Goal: Task Accomplishment & Management: Manage account settings

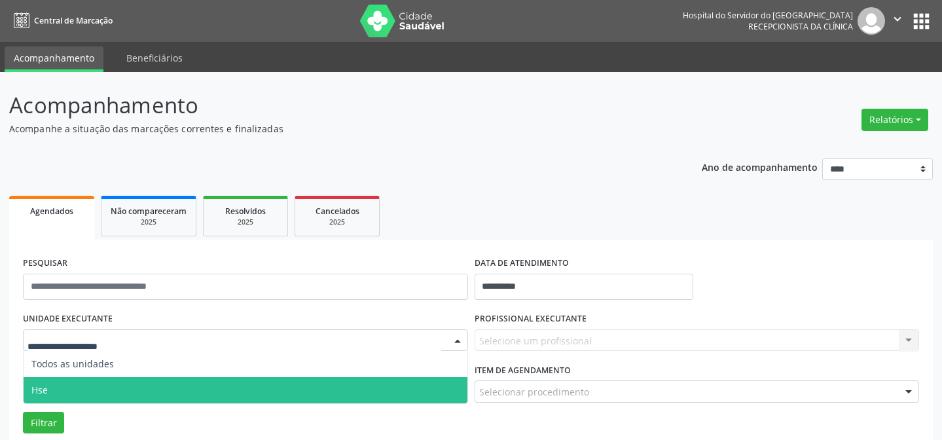
click at [99, 377] on span "Hse" at bounding box center [246, 390] width 444 height 26
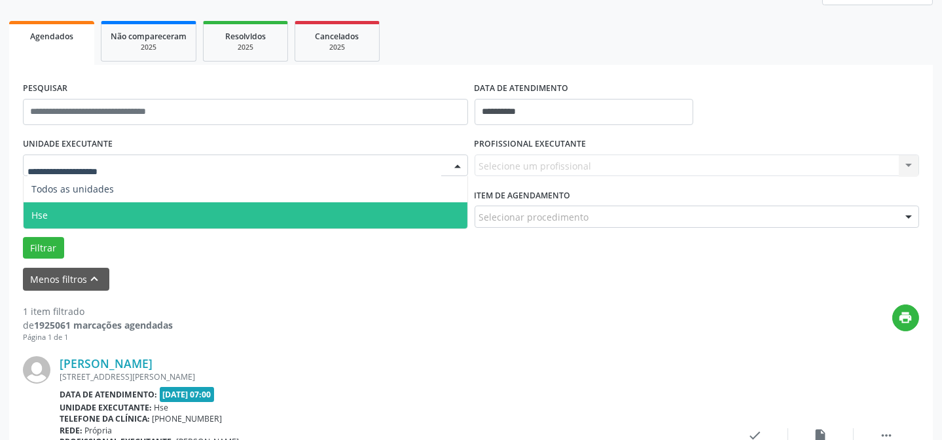
scroll to position [175, 0]
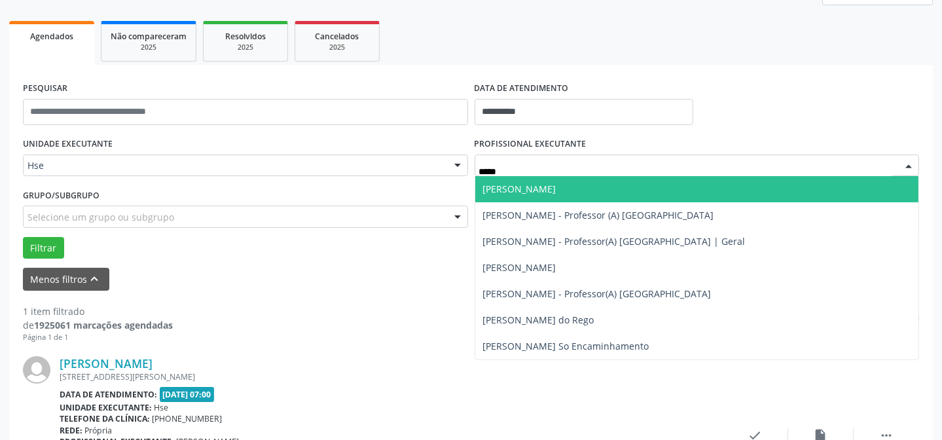
click at [522, 190] on span "[PERSON_NAME]" at bounding box center [519, 189] width 73 height 12
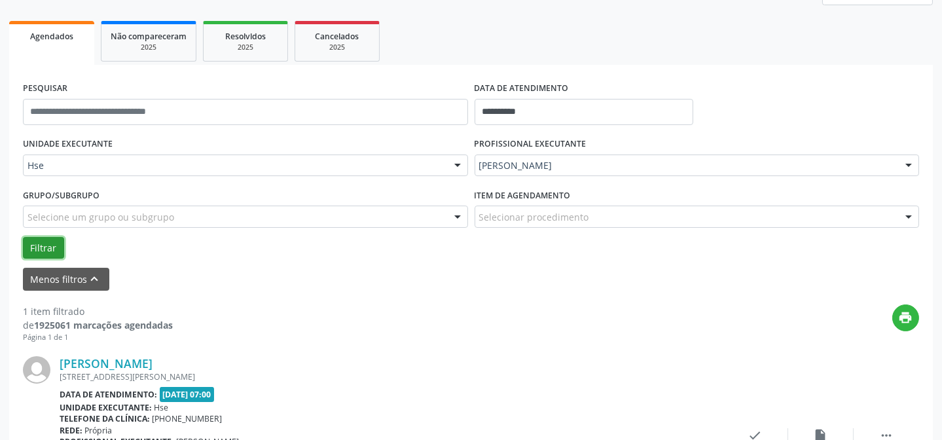
click at [49, 249] on button "Filtrar" at bounding box center [43, 248] width 41 height 22
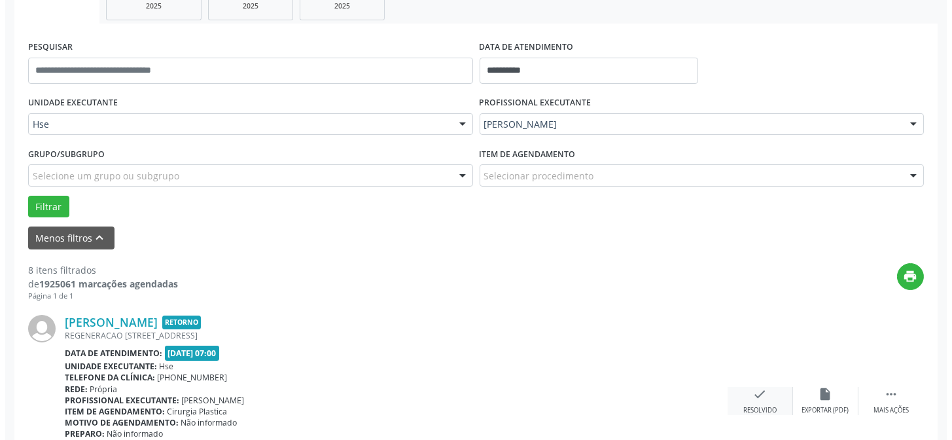
scroll to position [234, 0]
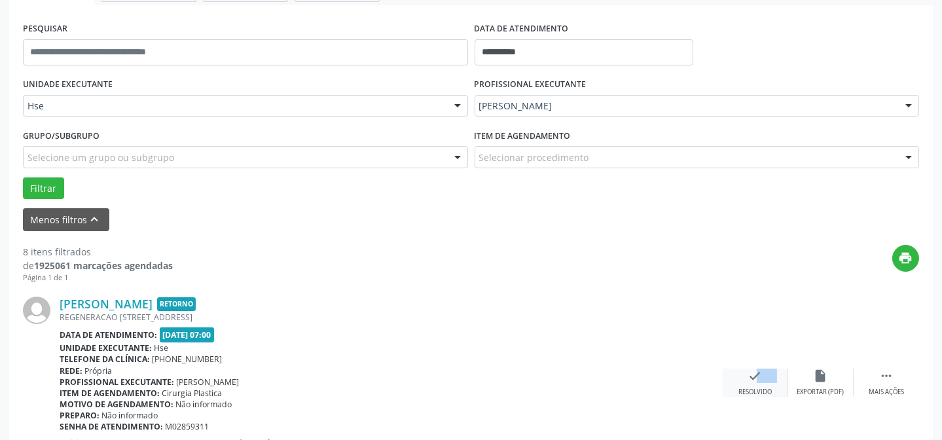
click at [738, 380] on div "check Resolvido" at bounding box center [755, 382] width 65 height 28
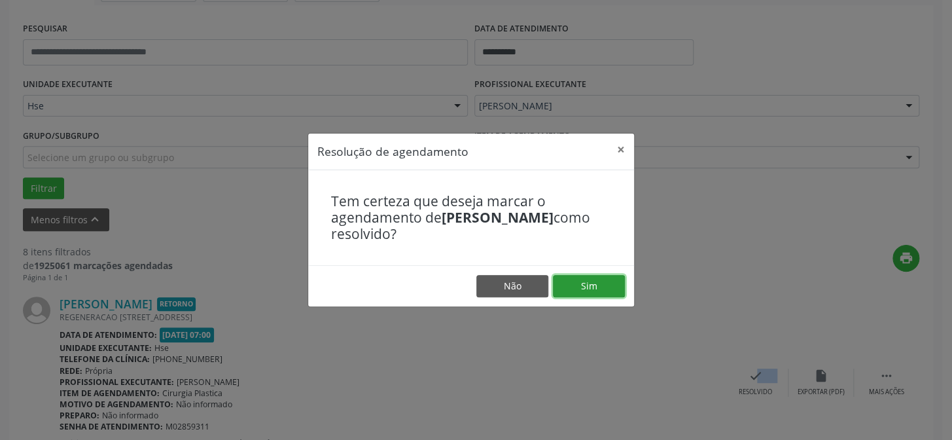
click at [580, 288] on button "Sim" at bounding box center [589, 286] width 72 height 22
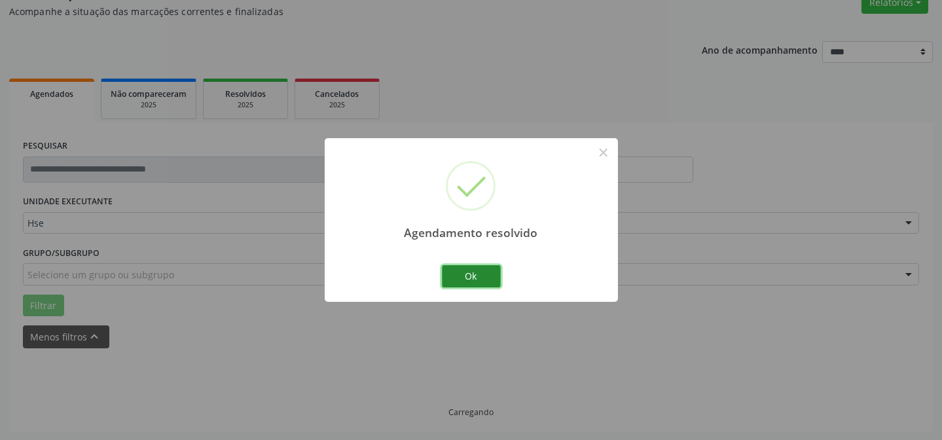
click at [464, 281] on button "Ok" at bounding box center [471, 276] width 59 height 22
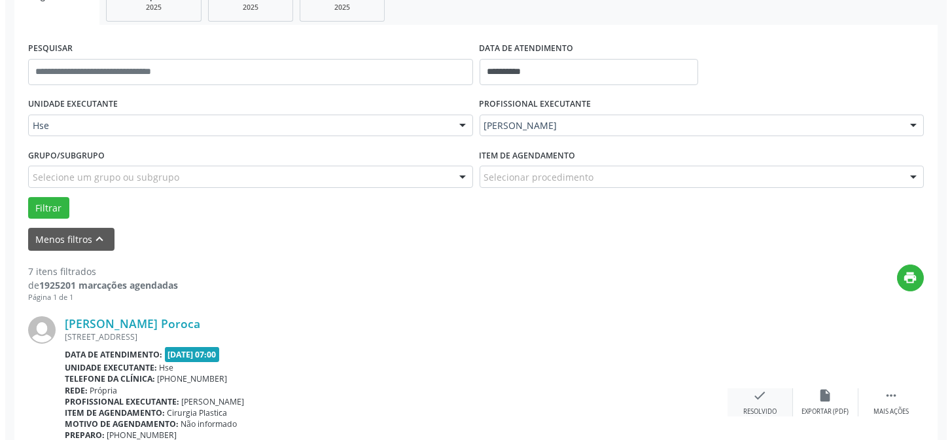
scroll to position [236, 0]
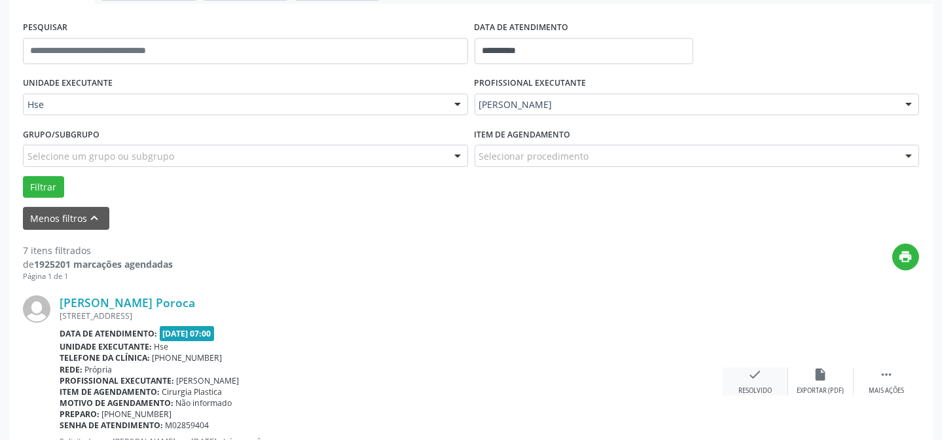
click at [740, 383] on div "check Resolvido" at bounding box center [755, 381] width 65 height 28
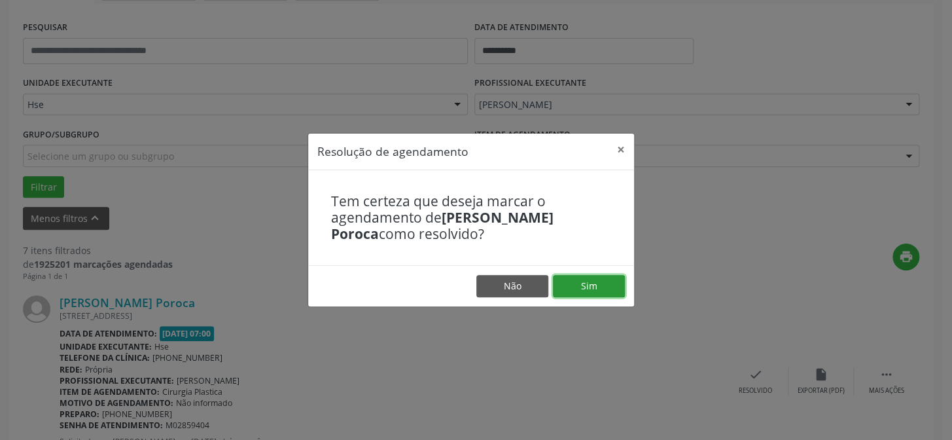
drag, startPoint x: 557, startPoint y: 289, endPoint x: 566, endPoint y: 291, distance: 9.3
click at [565, 291] on button "Sim" at bounding box center [589, 286] width 72 height 22
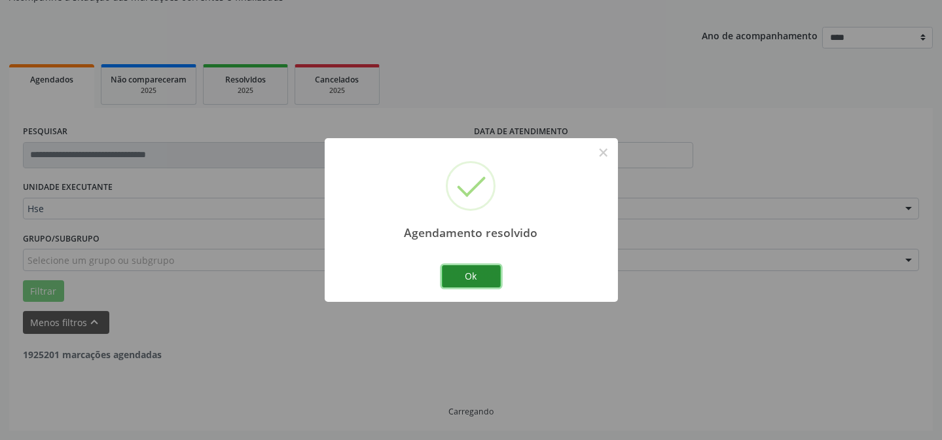
click at [488, 275] on button "Ok" at bounding box center [471, 276] width 59 height 22
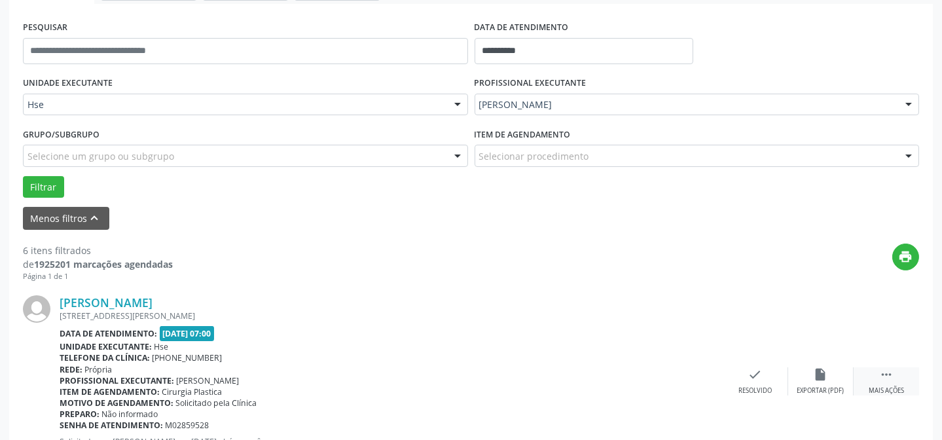
drag, startPoint x: 882, startPoint y: 382, endPoint x: 855, endPoint y: 378, distance: 26.6
click at [882, 383] on div " Mais ações" at bounding box center [885, 381] width 65 height 28
click at [825, 372] on icon "alarm_off" at bounding box center [821, 374] width 14 height 14
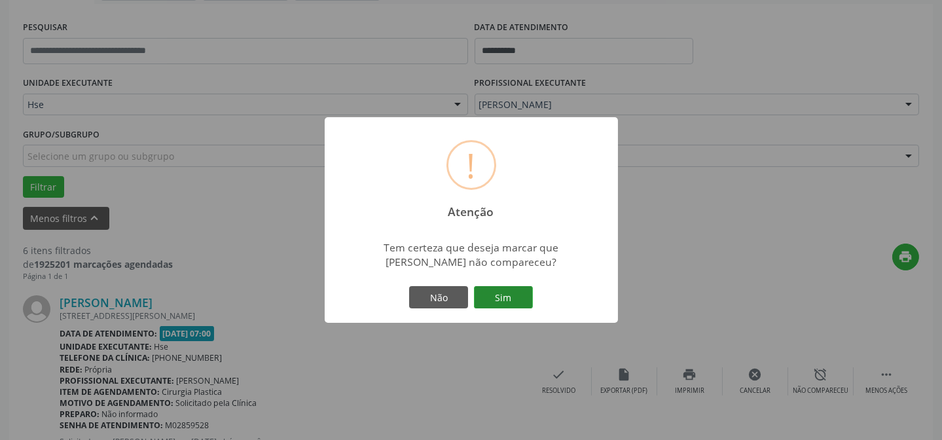
click at [501, 306] on button "Sim" at bounding box center [503, 297] width 59 height 22
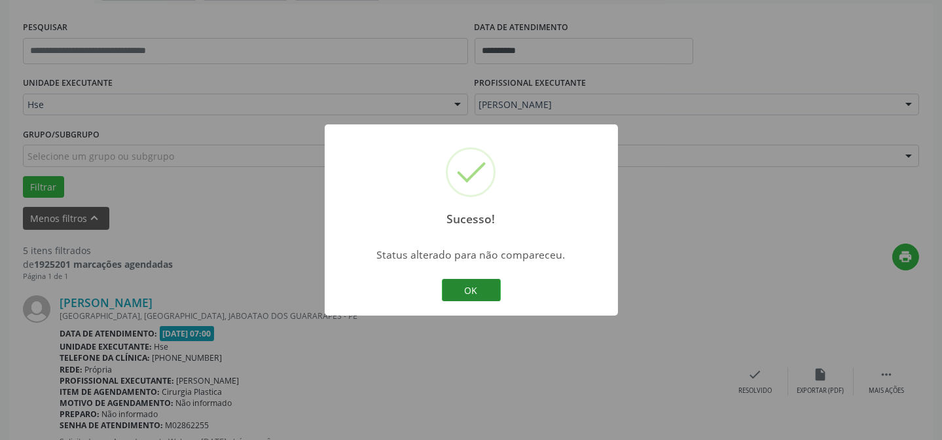
drag, startPoint x: 474, startPoint y: 294, endPoint x: 440, endPoint y: 283, distance: 36.2
click at [474, 294] on button "OK" at bounding box center [471, 290] width 59 height 22
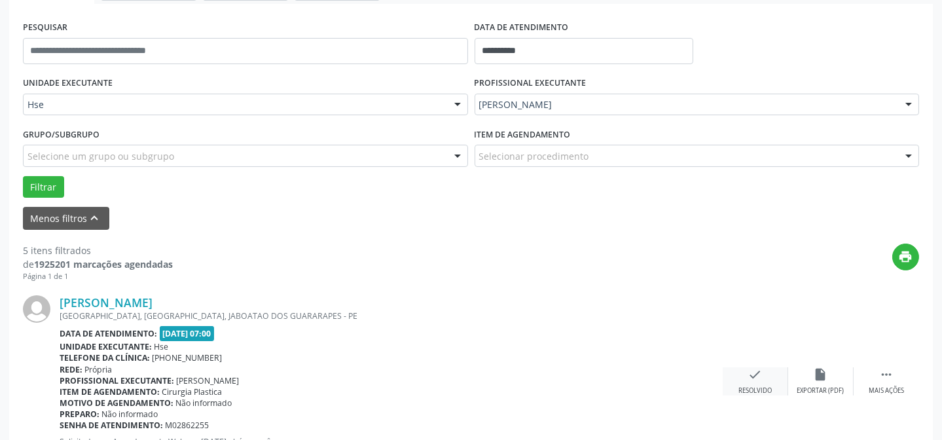
click at [743, 377] on div "check Resolvido" at bounding box center [755, 381] width 65 height 28
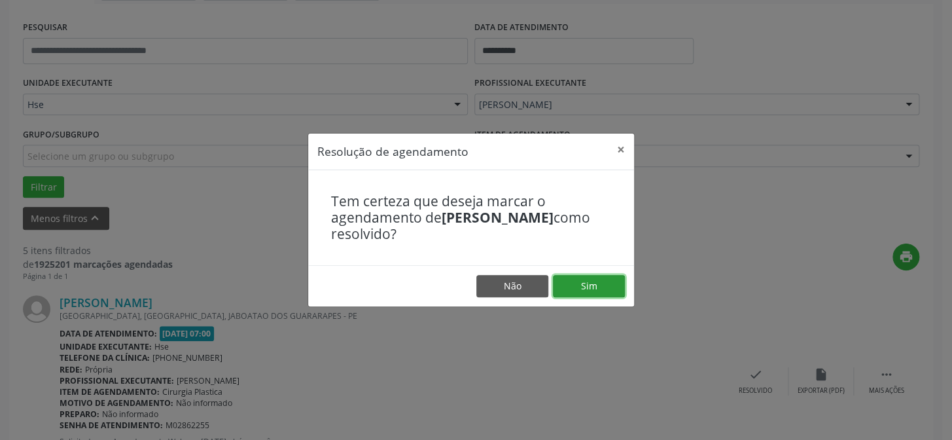
click at [595, 290] on button "Sim" at bounding box center [589, 286] width 72 height 22
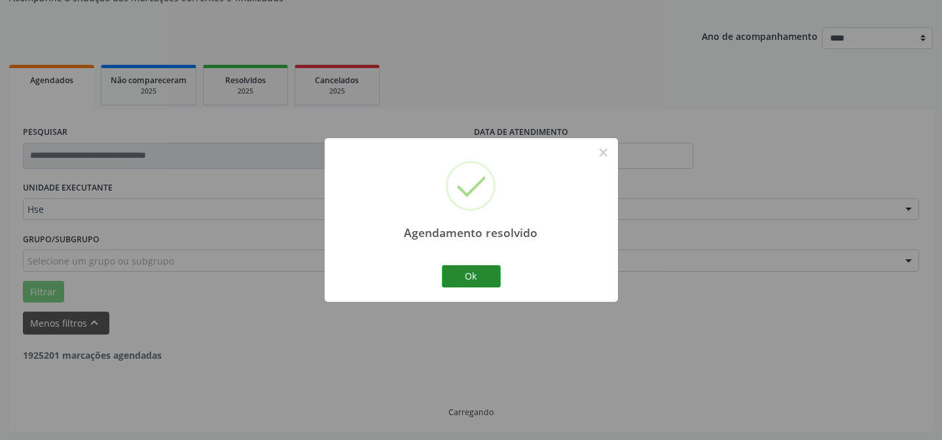
drag, startPoint x: 436, startPoint y: 268, endPoint x: 459, endPoint y: 275, distance: 24.5
click at [442, 272] on div "Agendamento resolvido × Ok Cancel" at bounding box center [471, 219] width 293 height 163
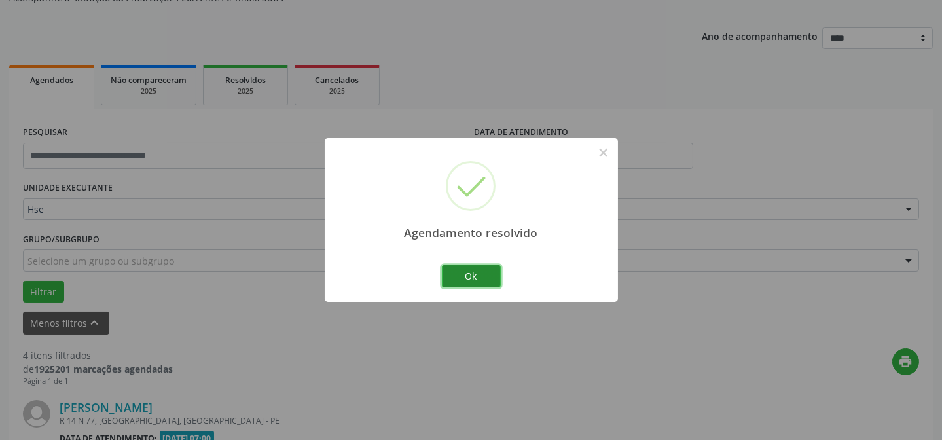
drag, startPoint x: 459, startPoint y: 275, endPoint x: 353, endPoint y: 268, distance: 106.2
click at [459, 275] on button "Ok" at bounding box center [471, 276] width 59 height 22
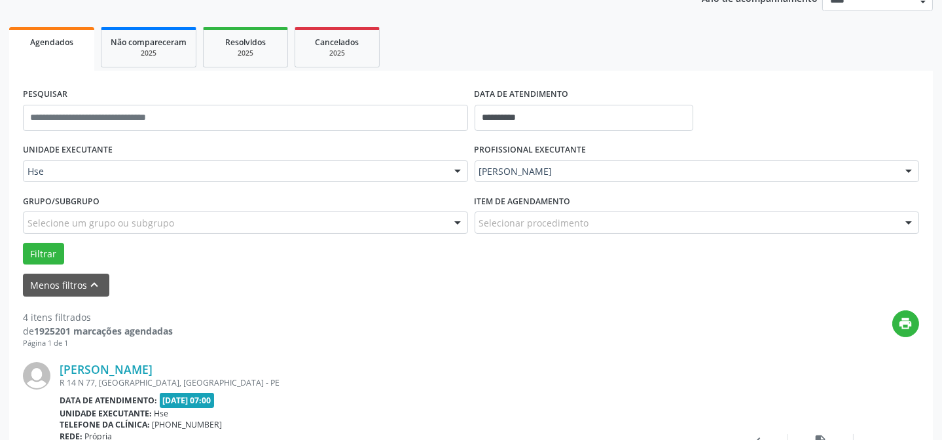
scroll to position [190, 0]
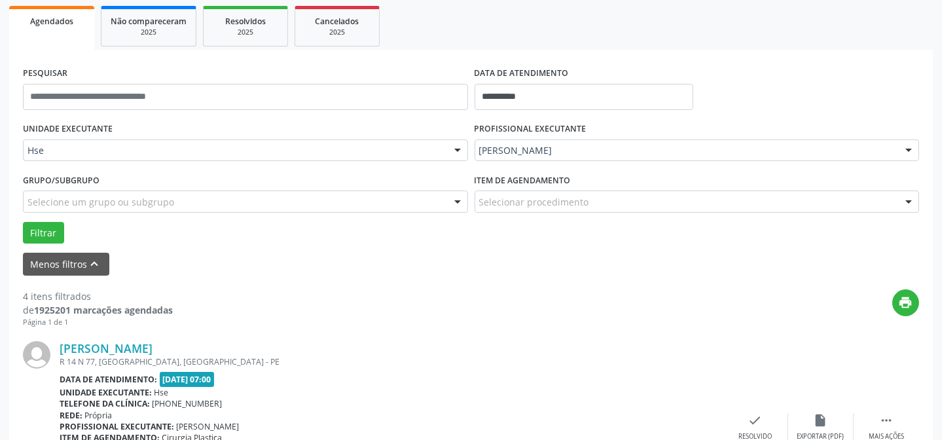
drag, startPoint x: 891, startPoint y: 419, endPoint x: 855, endPoint y: 399, distance: 41.6
click at [890, 418] on icon "" at bounding box center [886, 420] width 14 height 14
click at [825, 416] on icon "alarm_off" at bounding box center [821, 420] width 14 height 14
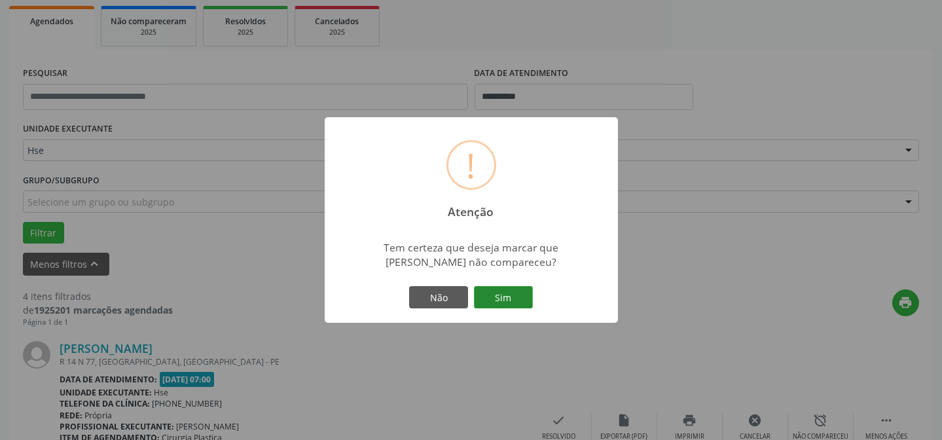
click at [504, 293] on button "Sim" at bounding box center [503, 297] width 59 height 22
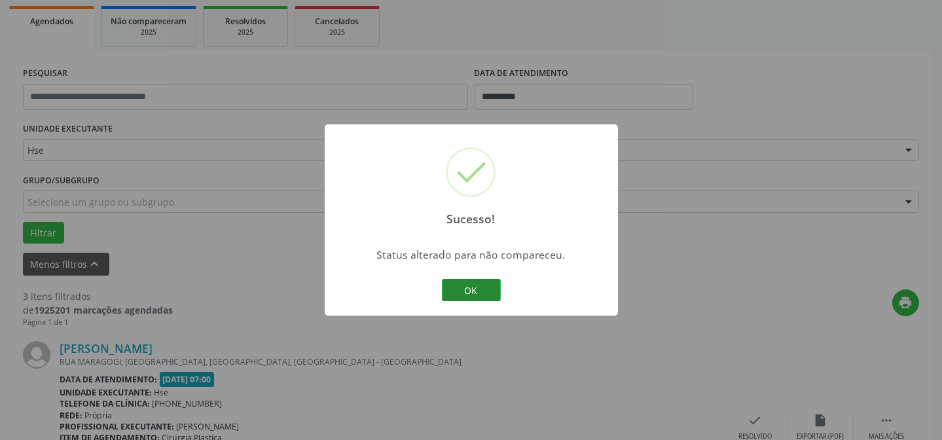
click at [464, 283] on button "OK" at bounding box center [471, 290] width 59 height 22
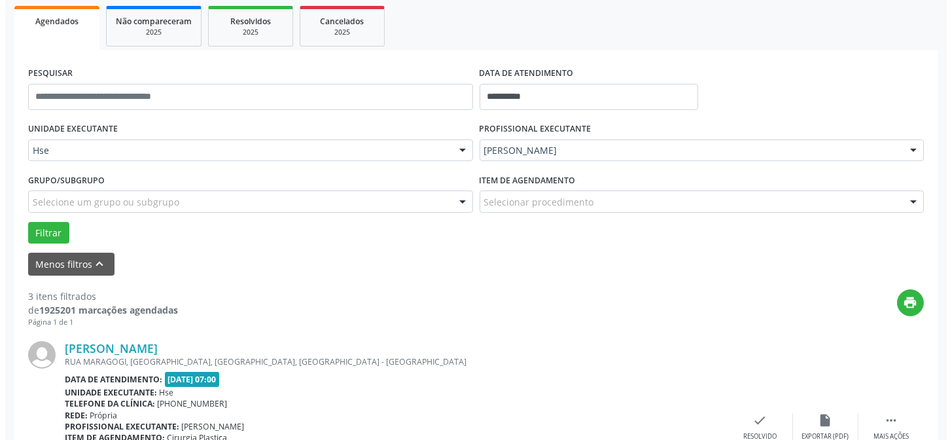
scroll to position [249, 0]
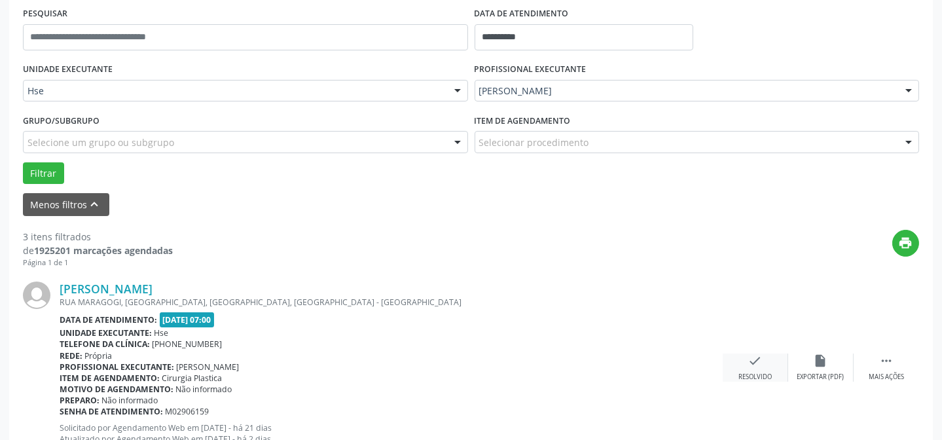
click at [768, 372] on div "Resolvido" at bounding box center [754, 376] width 33 height 9
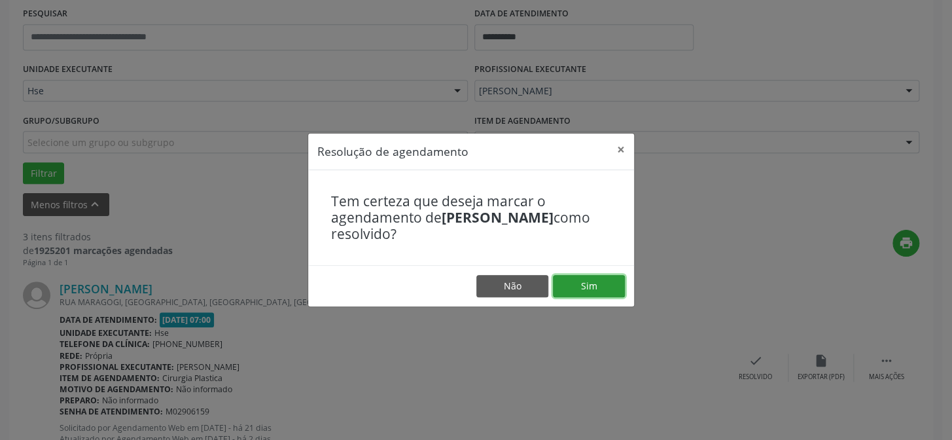
click at [598, 295] on button "Sim" at bounding box center [589, 286] width 72 height 22
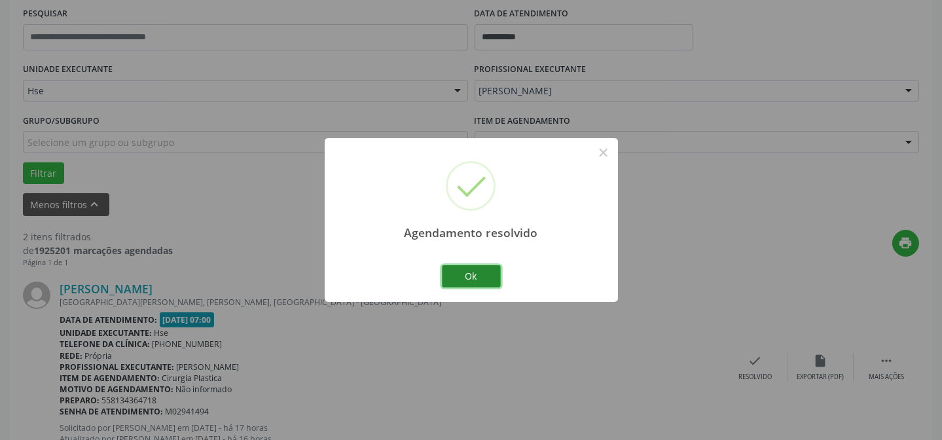
click at [499, 279] on button "Ok" at bounding box center [471, 276] width 59 height 22
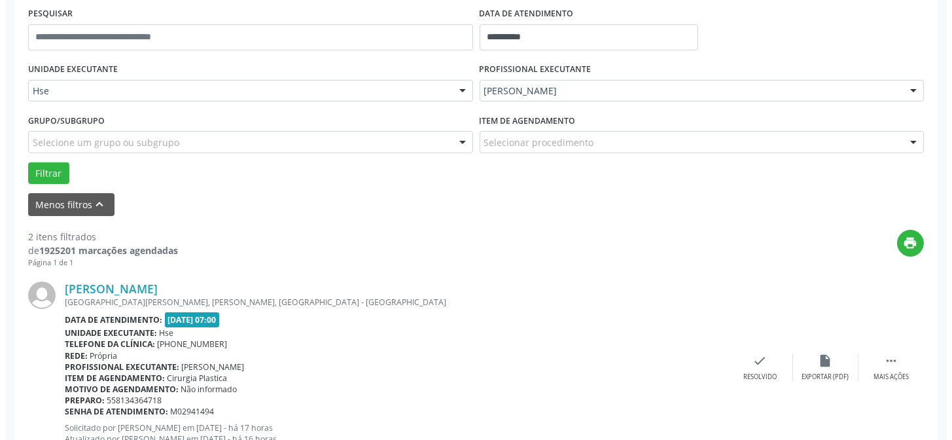
scroll to position [309, 0]
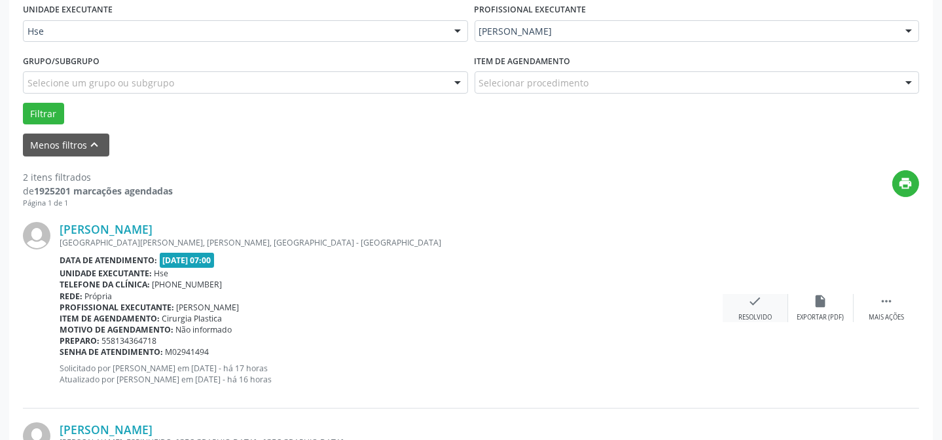
click at [740, 302] on div "check Resolvido" at bounding box center [755, 308] width 65 height 28
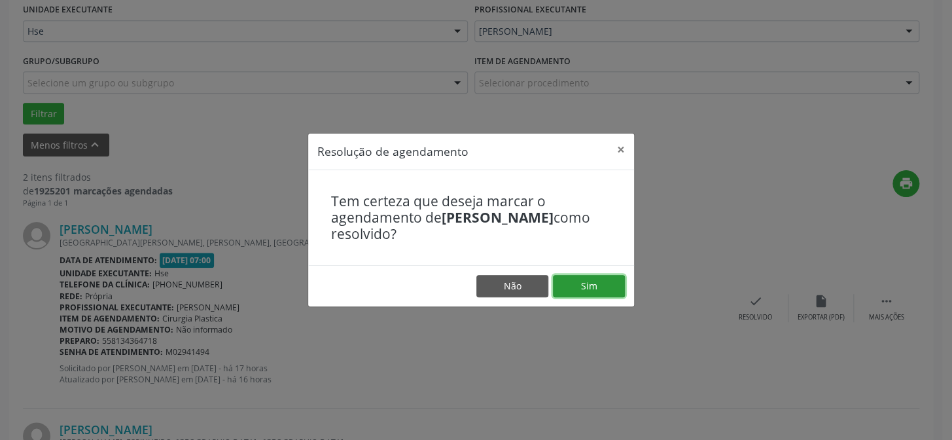
click at [594, 282] on button "Sim" at bounding box center [589, 286] width 72 height 22
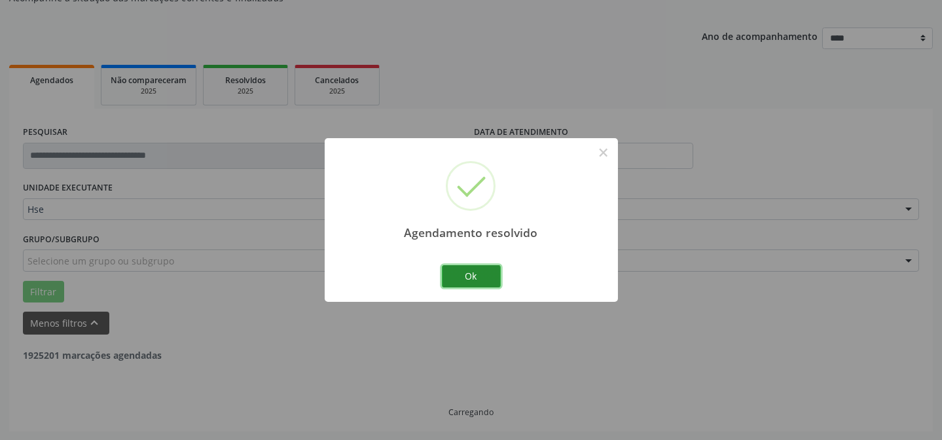
drag, startPoint x: 470, startPoint y: 268, endPoint x: 304, endPoint y: 260, distance: 165.8
click at [470, 268] on button "Ok" at bounding box center [471, 276] width 59 height 22
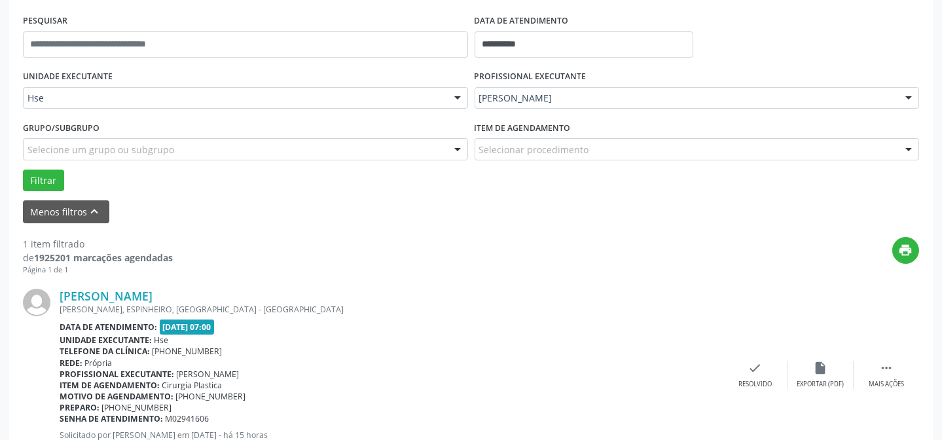
scroll to position [249, 0]
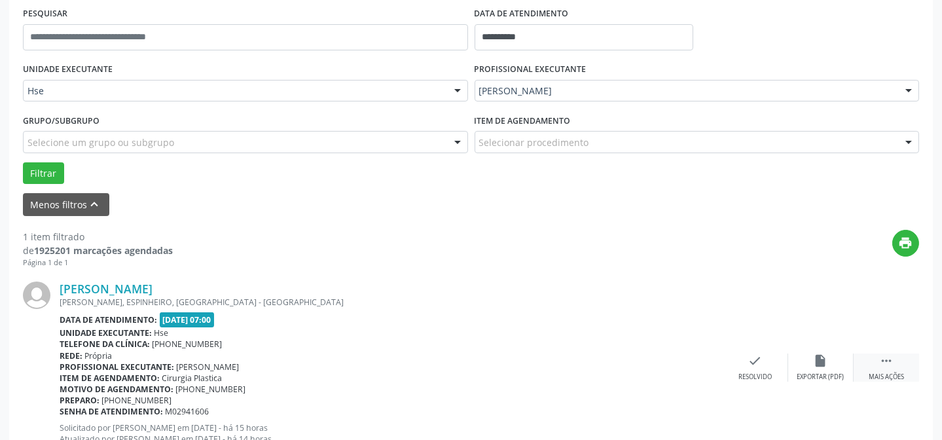
click at [884, 374] on div "Mais ações" at bounding box center [885, 376] width 35 height 9
click at [817, 368] on div "alarm_off Não compareceu" at bounding box center [820, 367] width 65 height 28
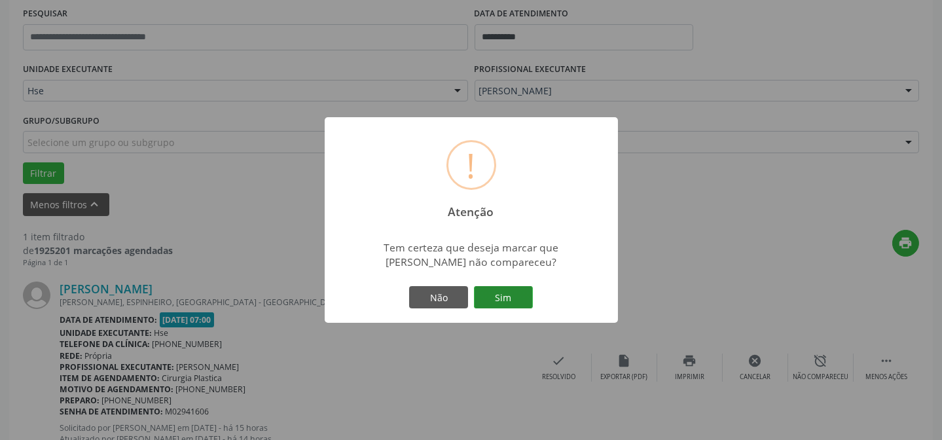
click at [499, 296] on button "Sim" at bounding box center [503, 297] width 59 height 22
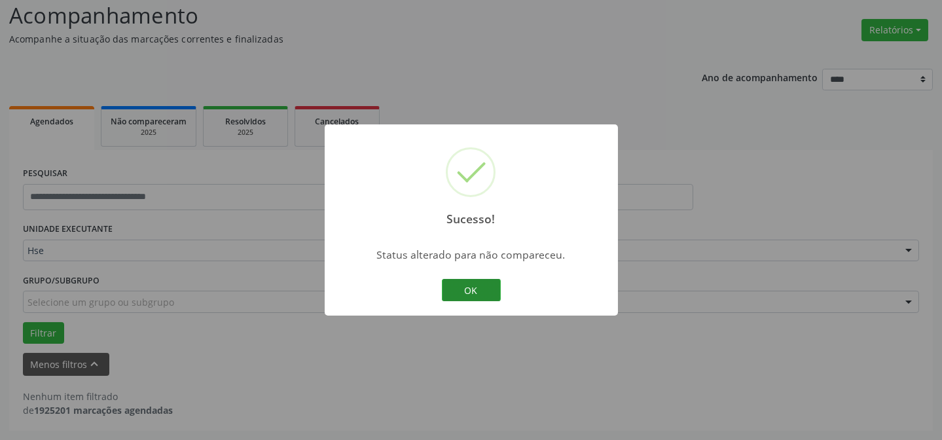
scroll to position [88, 0]
click at [461, 287] on button "OK" at bounding box center [471, 290] width 59 height 22
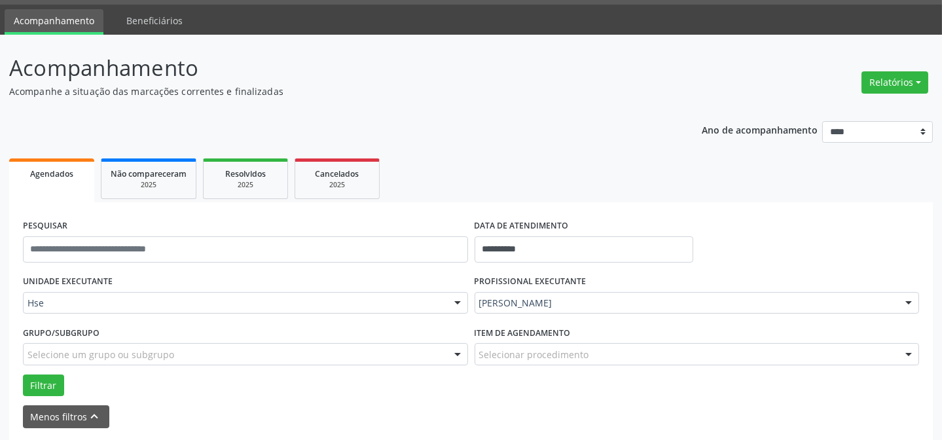
scroll to position [0, 0]
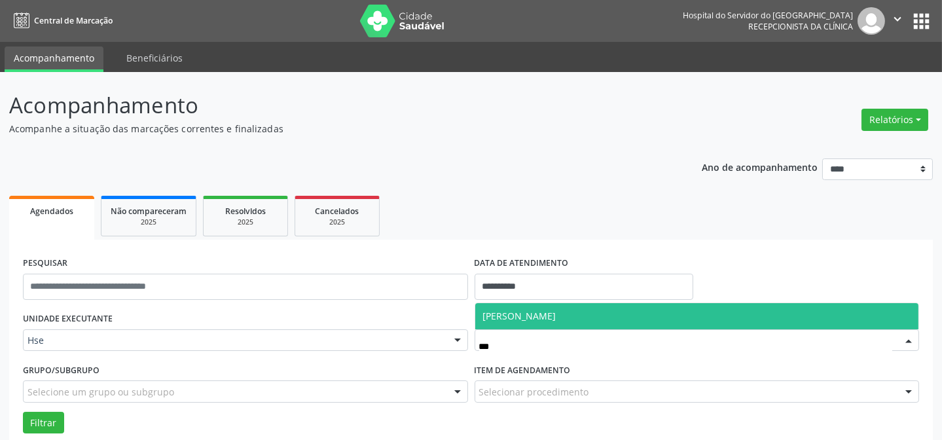
type input "****"
click at [517, 319] on span "[PERSON_NAME]" at bounding box center [519, 316] width 73 height 12
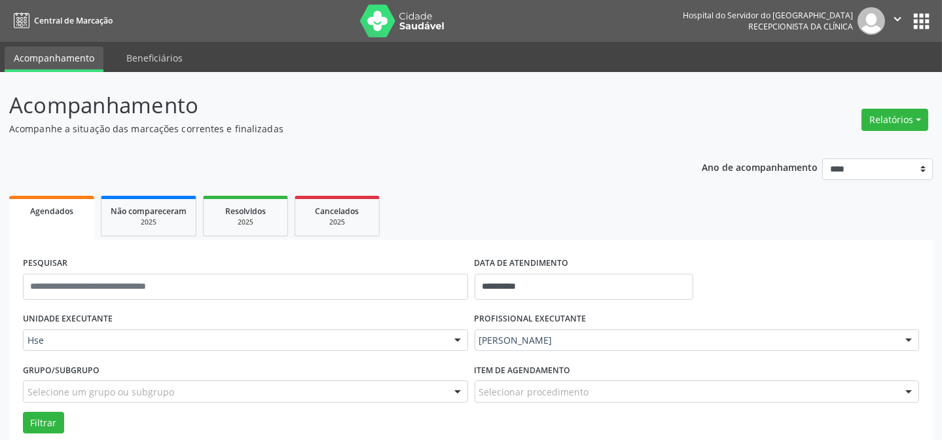
click at [11, 343] on div "**********" at bounding box center [471, 300] width 942 height 457
click at [50, 423] on button "Filtrar" at bounding box center [43, 423] width 41 height 22
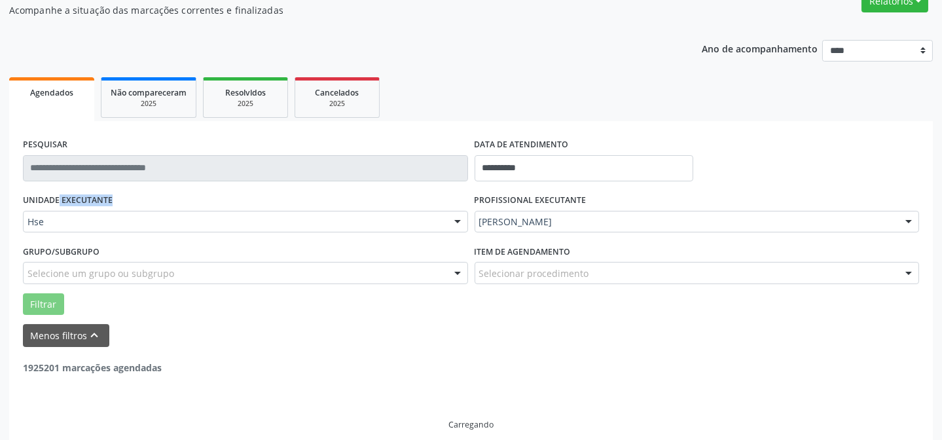
scroll to position [88, 0]
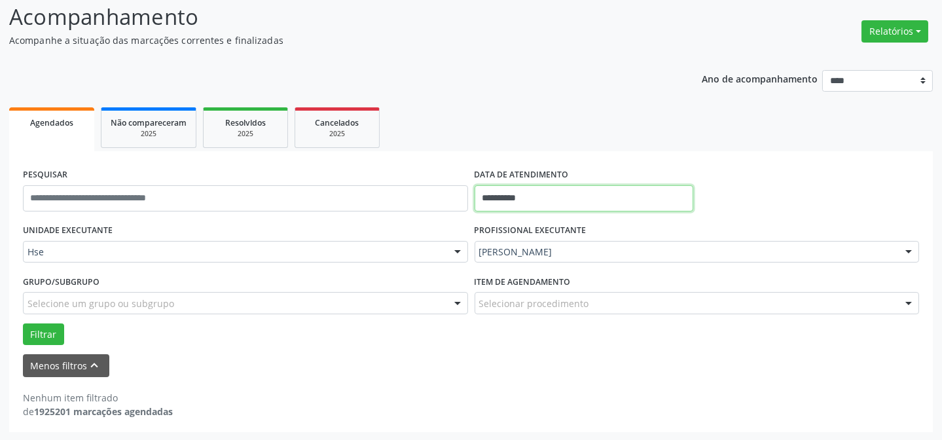
click at [554, 200] on input "**********" at bounding box center [583, 198] width 219 height 26
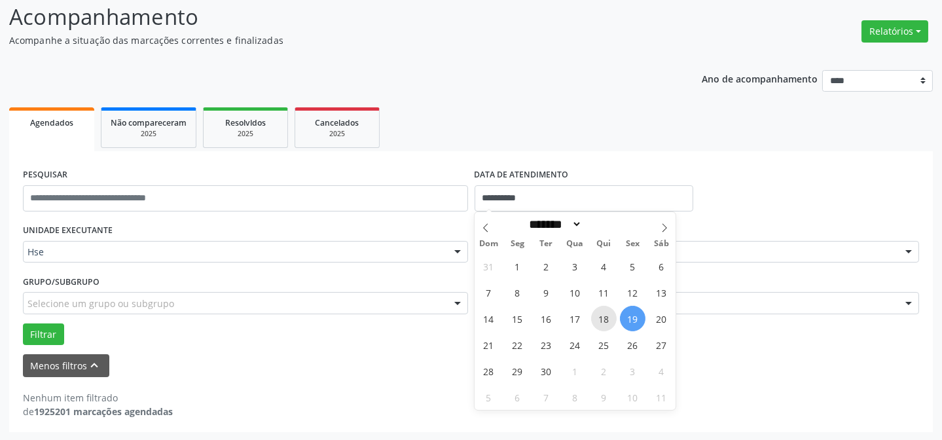
click at [608, 321] on span "18" at bounding box center [604, 319] width 26 height 26
type input "**********"
drag, startPoint x: 607, startPoint y: 321, endPoint x: 363, endPoint y: 334, distance: 244.4
click at [605, 320] on span "18" at bounding box center [604, 319] width 26 height 26
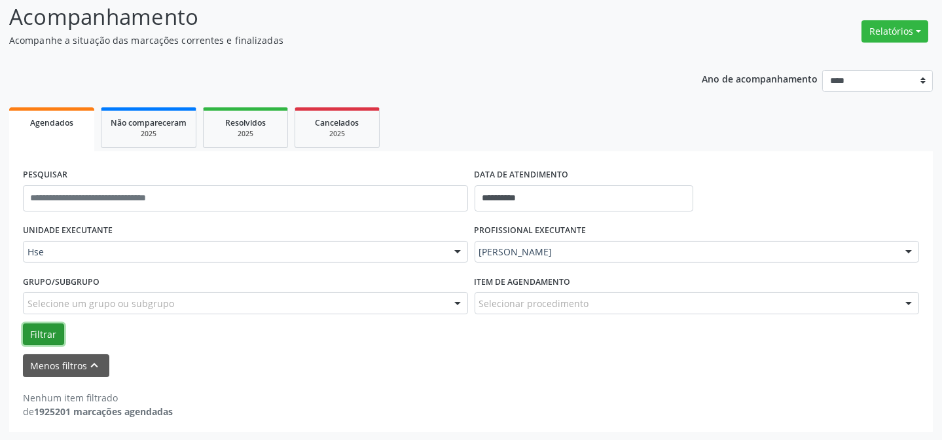
click at [45, 333] on button "Filtrar" at bounding box center [43, 334] width 41 height 22
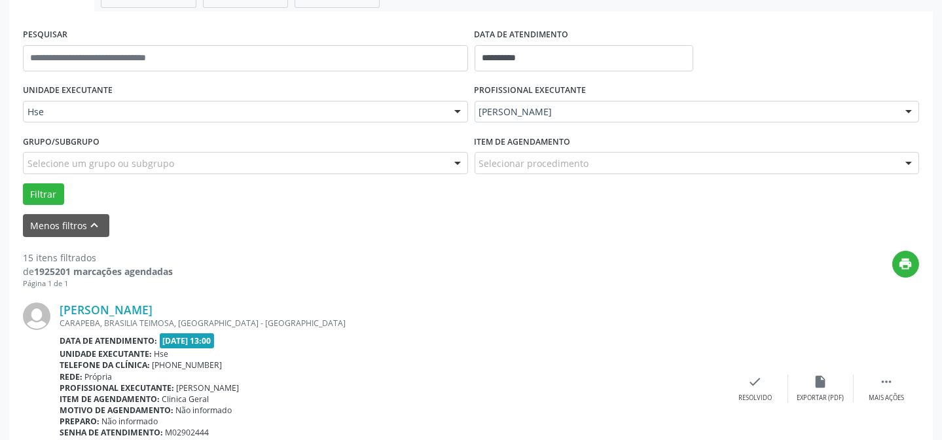
scroll to position [249, 0]
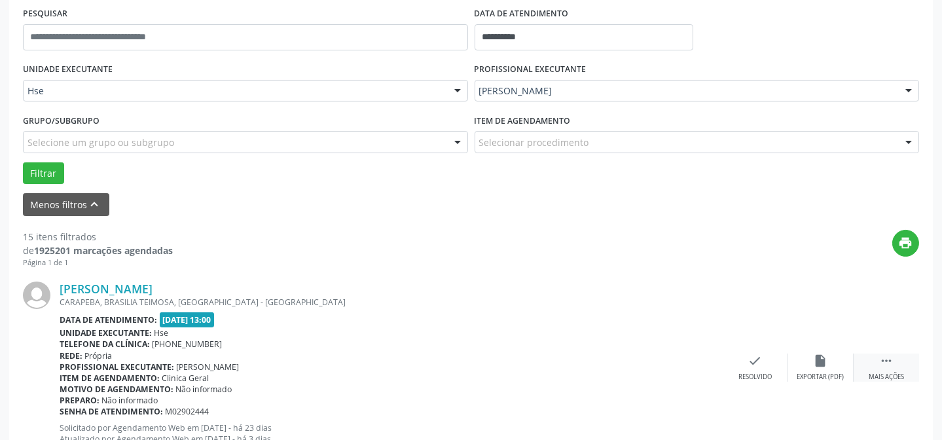
drag, startPoint x: 898, startPoint y: 373, endPoint x: 859, endPoint y: 376, distance: 39.4
click at [893, 373] on div "Mais ações" at bounding box center [885, 376] width 35 height 9
click at [828, 370] on div "alarm_off Não compareceu" at bounding box center [820, 367] width 65 height 28
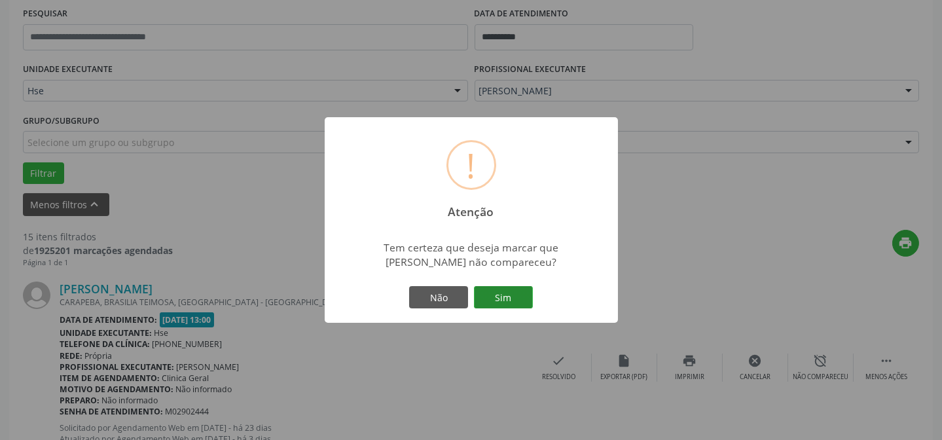
click at [484, 289] on button "Sim" at bounding box center [503, 297] width 59 height 22
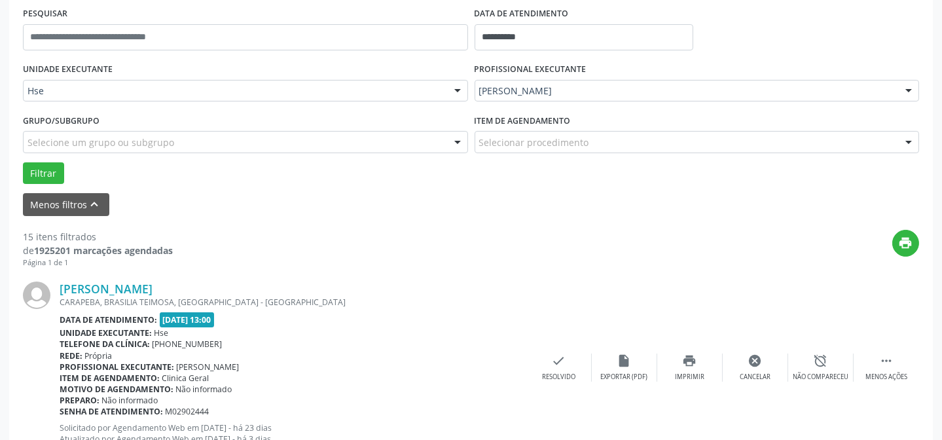
scroll to position [131, 0]
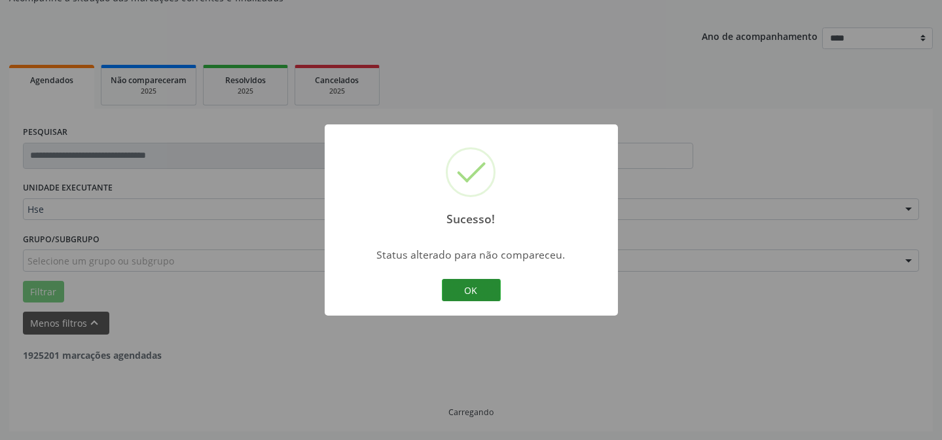
click at [487, 293] on button "OK" at bounding box center [471, 290] width 59 height 22
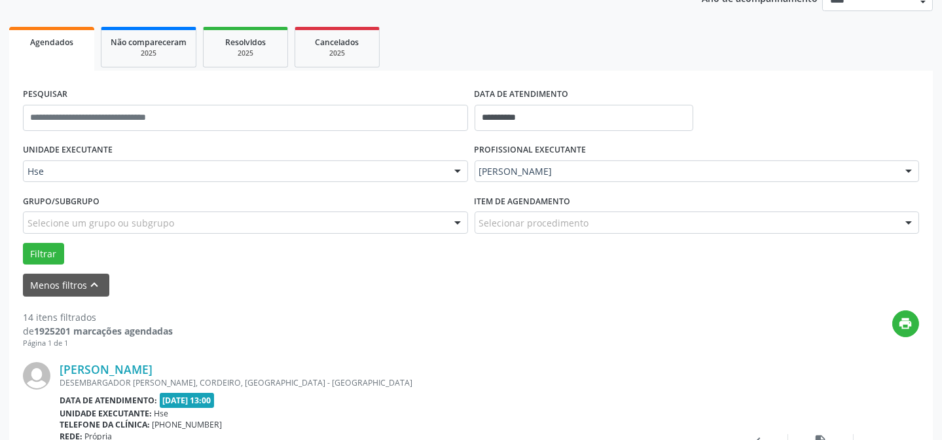
scroll to position [190, 0]
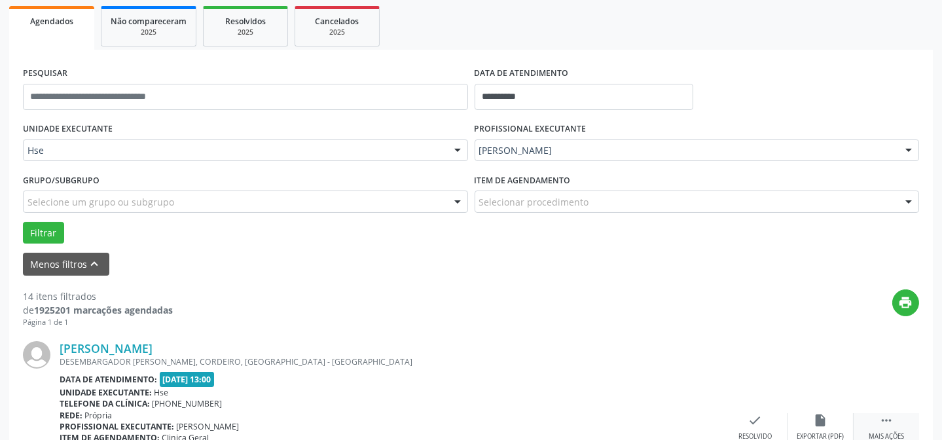
click at [877, 428] on div " Mais ações" at bounding box center [885, 427] width 65 height 28
click at [818, 414] on icon "alarm_off" at bounding box center [821, 420] width 14 height 14
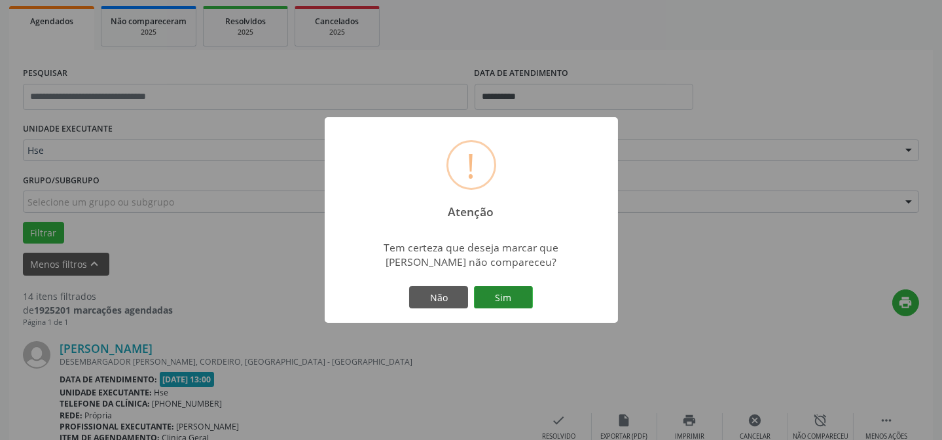
click at [517, 304] on button "Sim" at bounding box center [503, 297] width 59 height 22
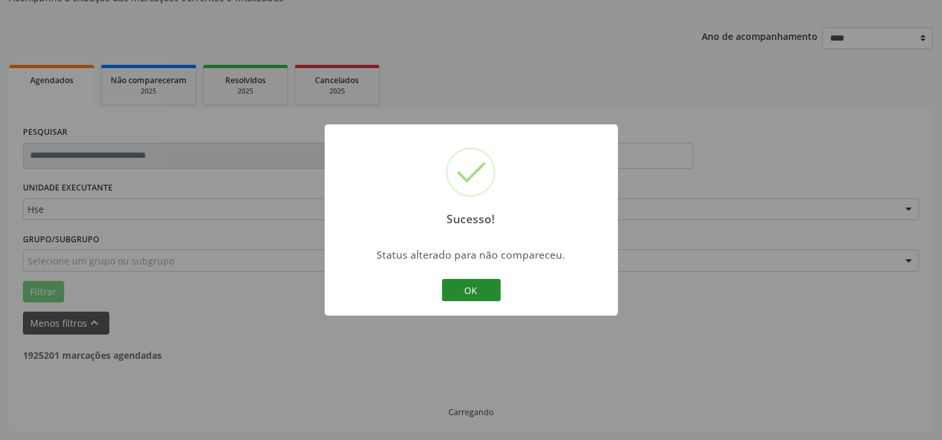
click at [465, 285] on button "OK" at bounding box center [471, 290] width 59 height 22
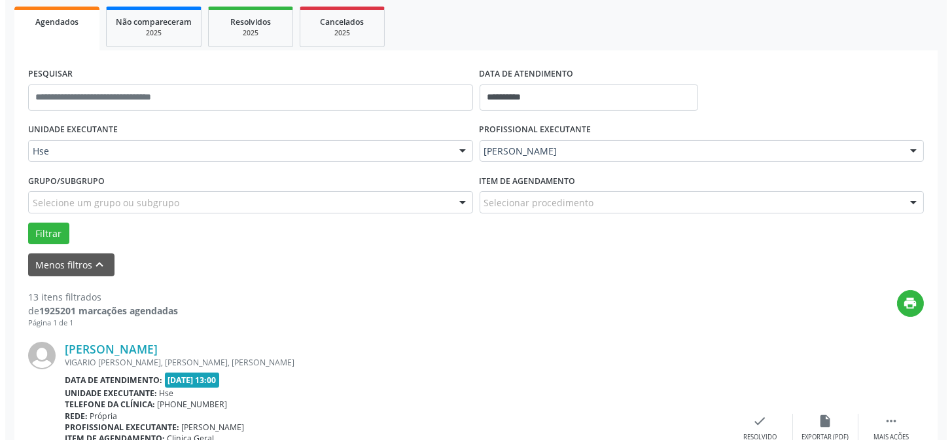
scroll to position [249, 0]
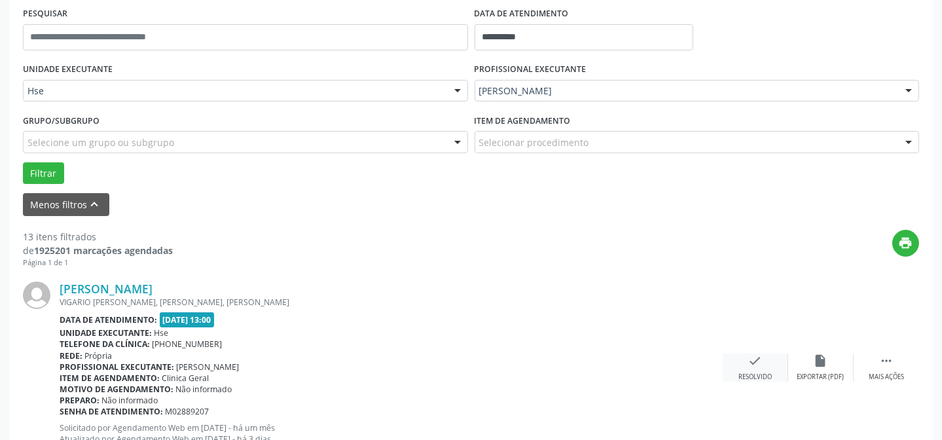
click at [753, 358] on icon "check" at bounding box center [755, 360] width 14 height 14
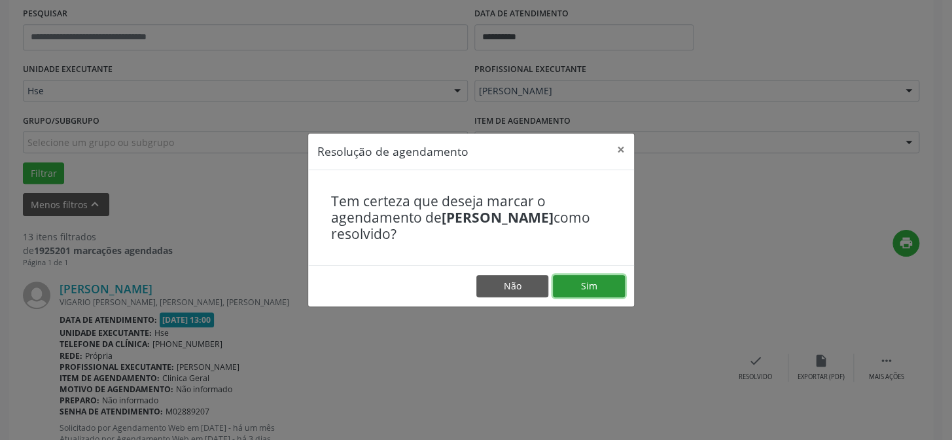
click at [622, 288] on button "Sim" at bounding box center [589, 286] width 72 height 22
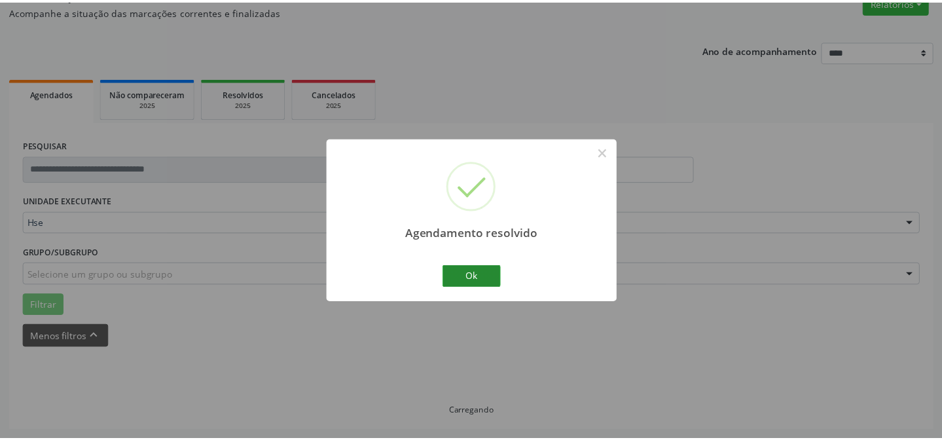
scroll to position [117, 0]
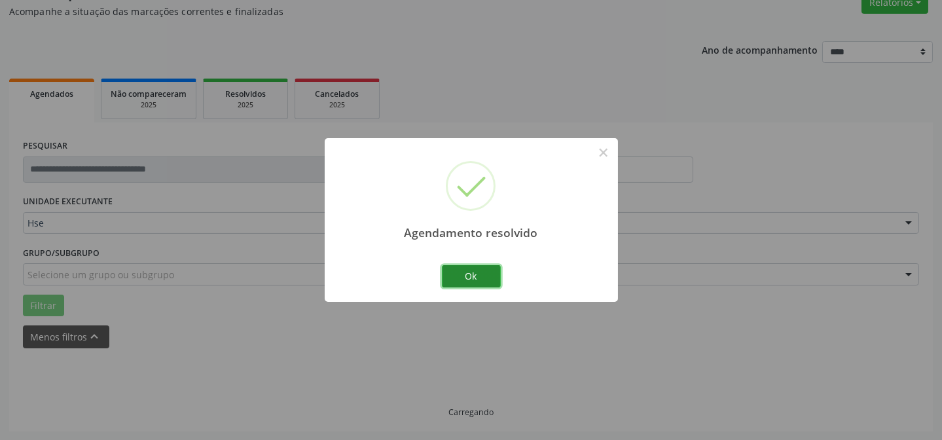
click at [481, 274] on button "Ok" at bounding box center [471, 276] width 59 height 22
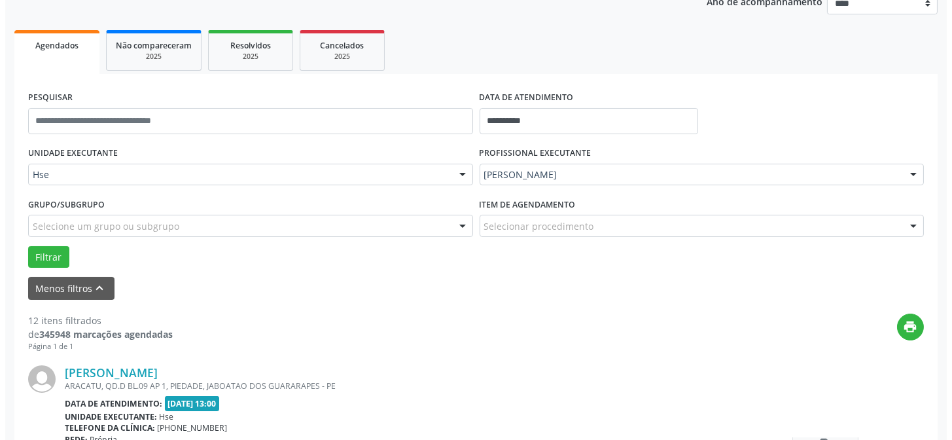
scroll to position [236, 0]
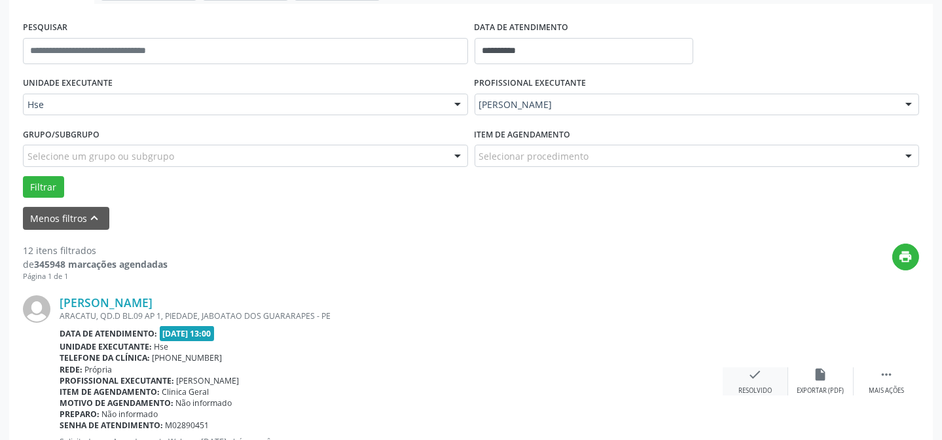
click at [777, 384] on div "check Resolvido" at bounding box center [755, 381] width 65 height 28
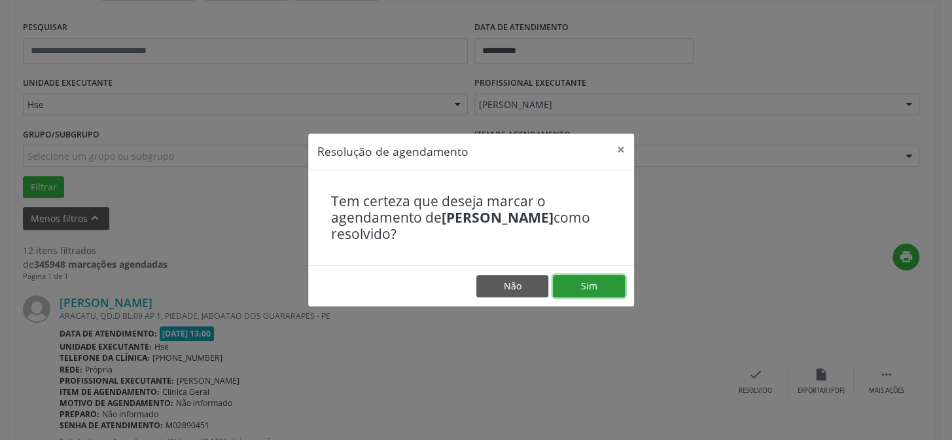
click at [583, 291] on button "Sim" at bounding box center [589, 286] width 72 height 22
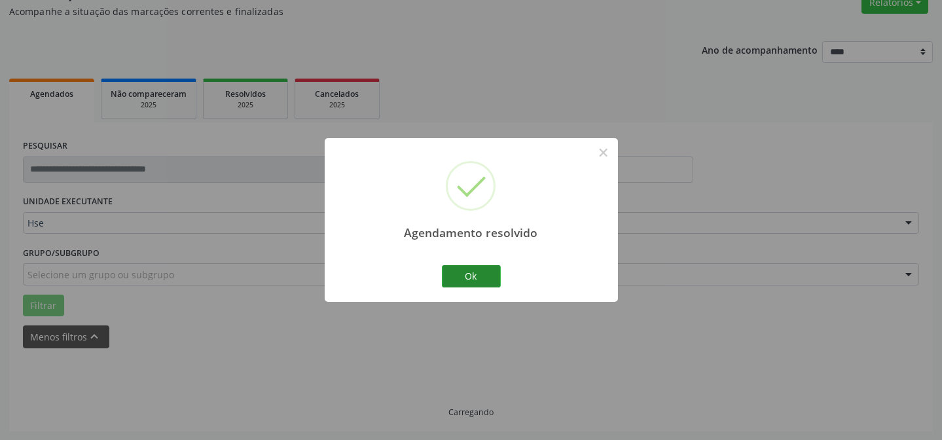
scroll to position [131, 0]
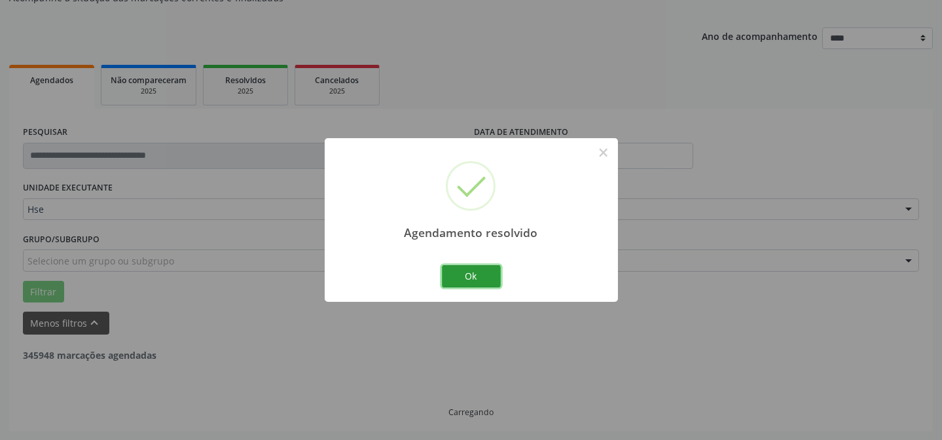
drag, startPoint x: 448, startPoint y: 275, endPoint x: 395, endPoint y: 275, distance: 53.0
click at [446, 275] on button "Ok" at bounding box center [471, 276] width 59 height 22
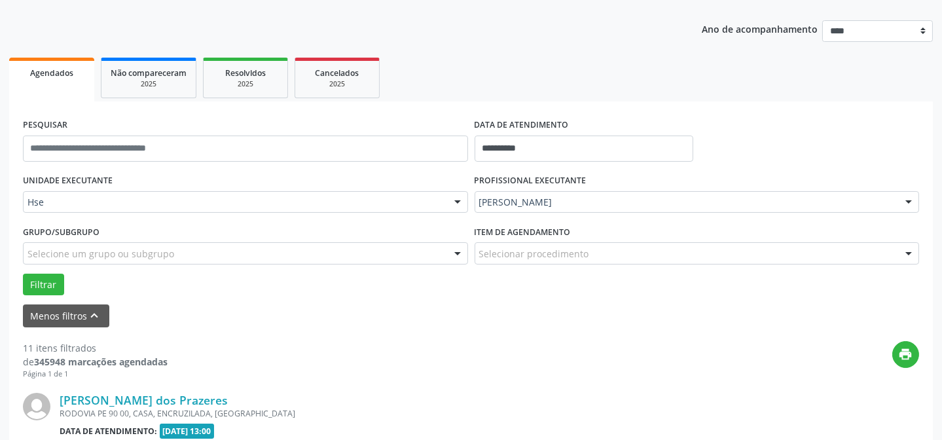
scroll to position [190, 0]
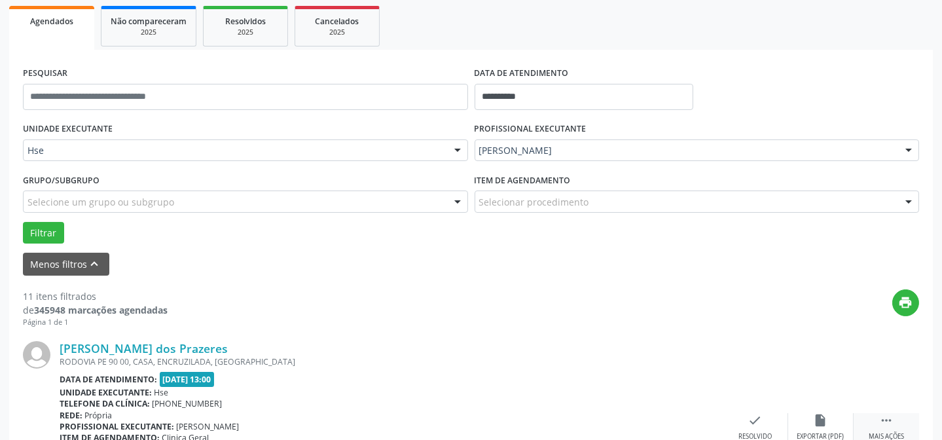
click at [890, 413] on icon "" at bounding box center [886, 420] width 14 height 14
click at [837, 422] on div "alarm_off Não compareceu" at bounding box center [820, 427] width 65 height 28
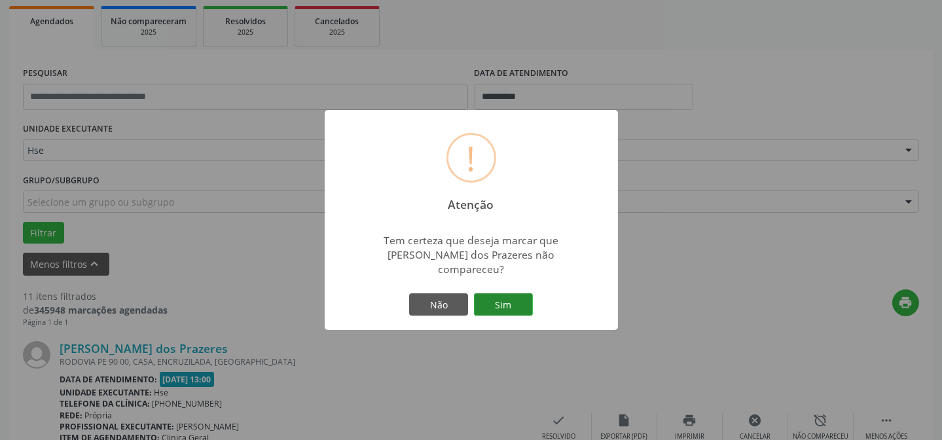
click at [497, 302] on button "Sim" at bounding box center [503, 304] width 59 height 22
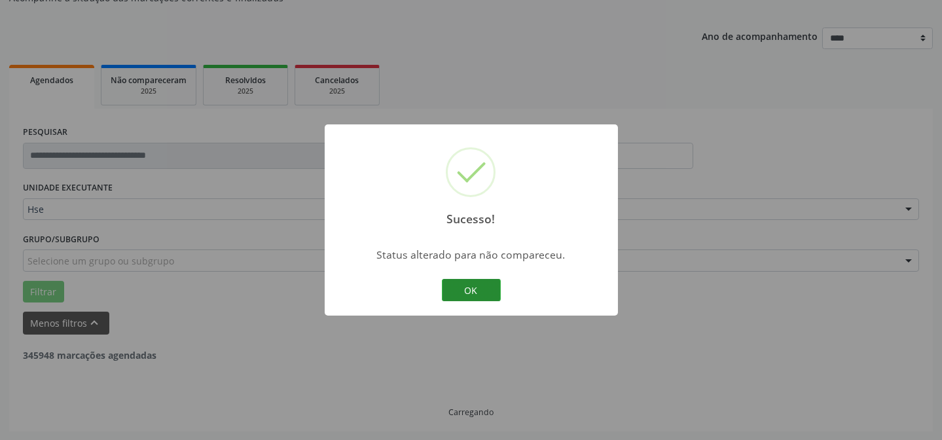
click at [480, 288] on button "OK" at bounding box center [471, 290] width 59 height 22
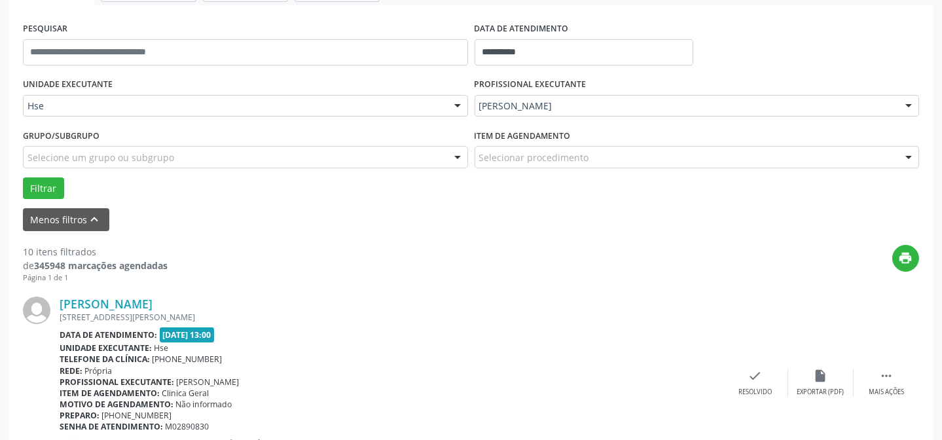
scroll to position [249, 0]
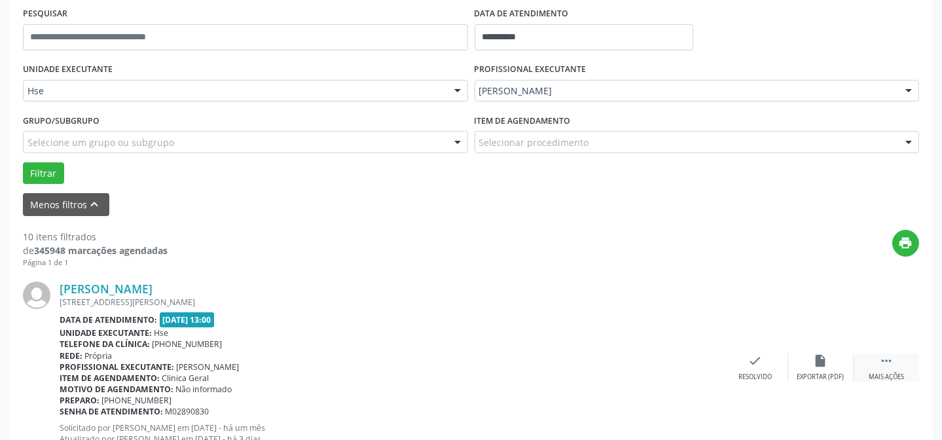
click at [876, 353] on div " Mais ações" at bounding box center [885, 367] width 65 height 28
click at [825, 360] on icon "alarm_off" at bounding box center [821, 360] width 14 height 14
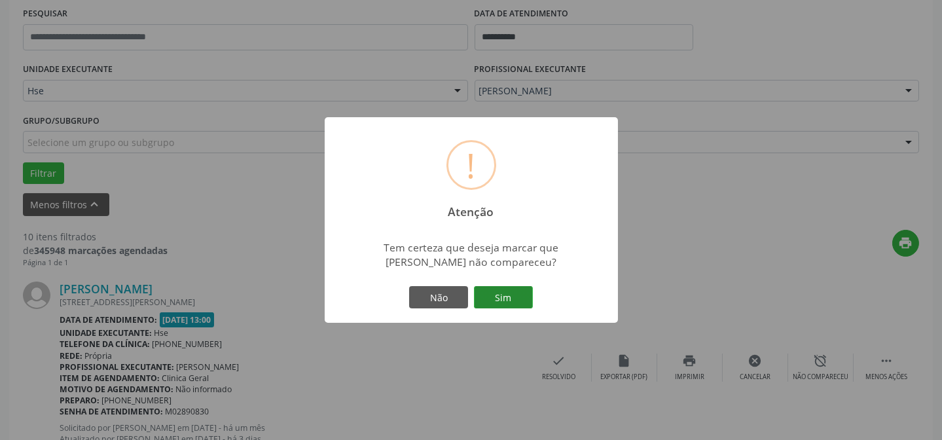
click at [528, 307] on button "Sim" at bounding box center [503, 297] width 59 height 22
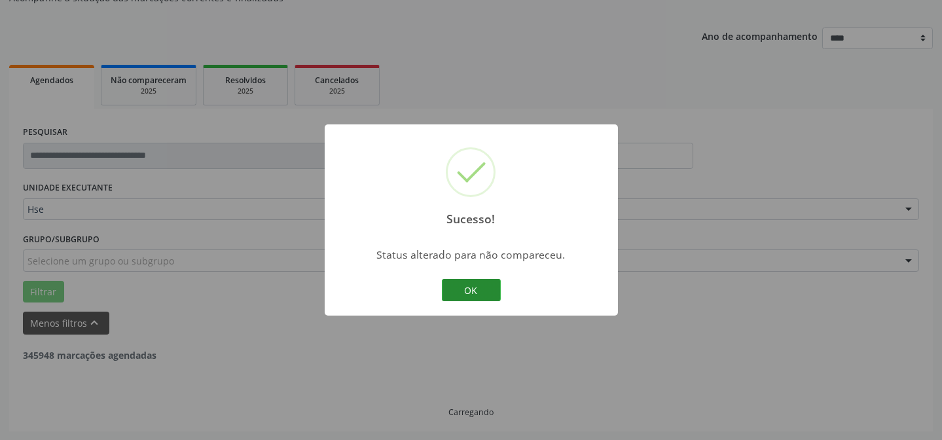
click at [476, 290] on button "OK" at bounding box center [471, 290] width 59 height 22
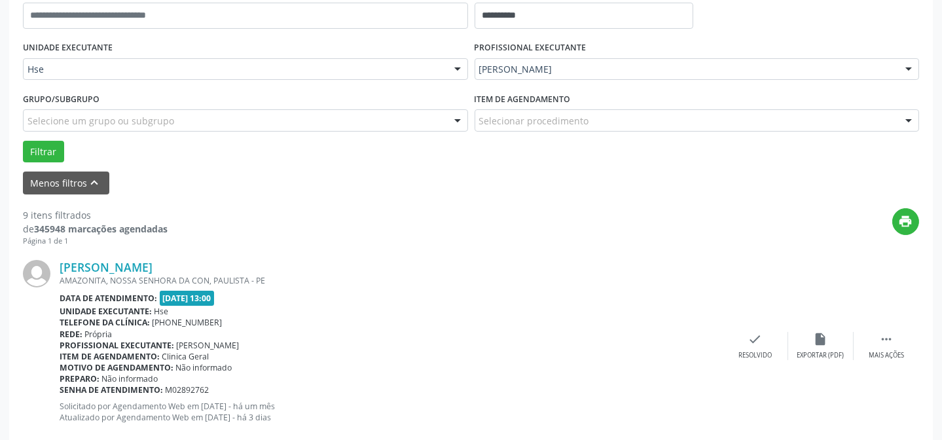
scroll to position [309, 0]
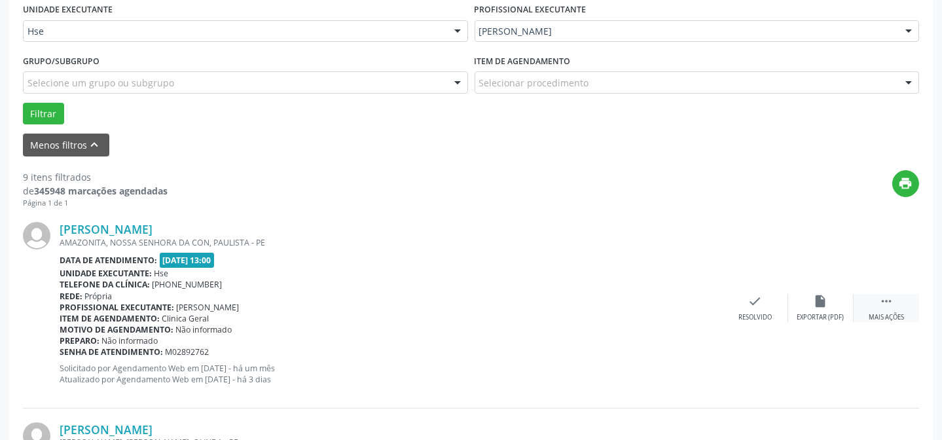
click at [895, 304] on div " Mais ações" at bounding box center [885, 308] width 65 height 28
click at [815, 313] on div "Não compareceu" at bounding box center [821, 317] width 56 height 9
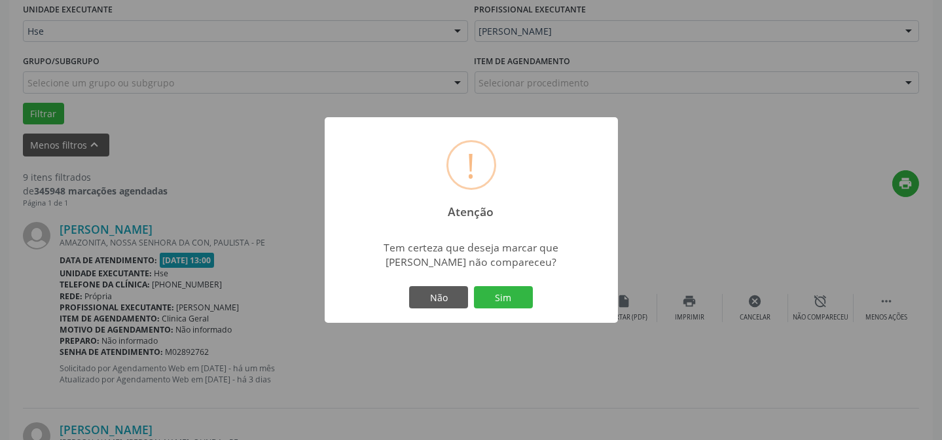
click at [500, 285] on div "Não Sim" at bounding box center [471, 296] width 130 height 27
click at [501, 298] on button "Sim" at bounding box center [503, 297] width 59 height 22
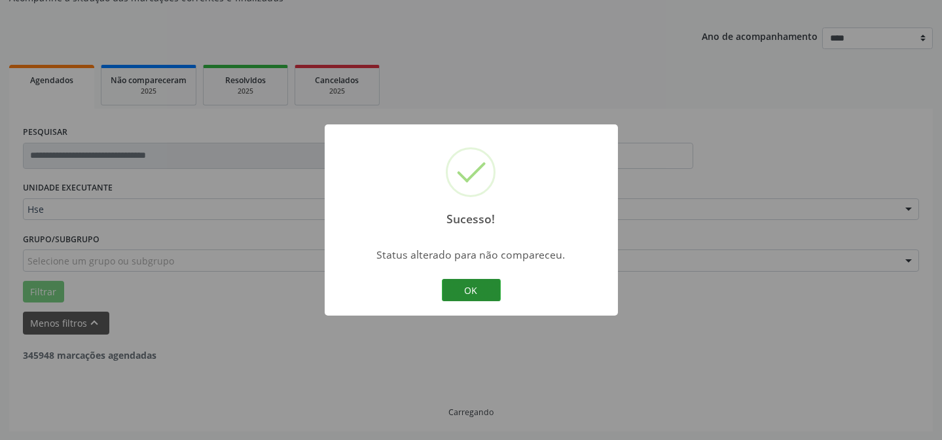
click at [458, 292] on button "OK" at bounding box center [471, 290] width 59 height 22
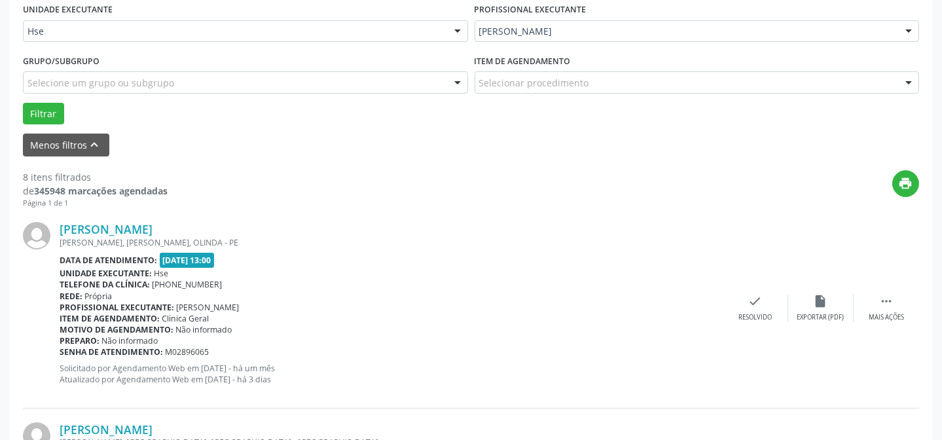
scroll to position [368, 0]
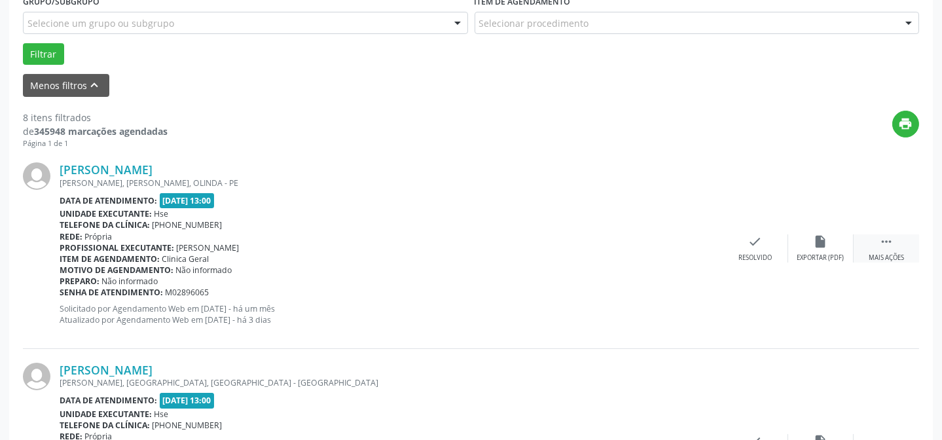
click at [877, 248] on div " Mais ações" at bounding box center [885, 248] width 65 height 28
click at [814, 246] on icon "alarm_off" at bounding box center [821, 241] width 14 height 14
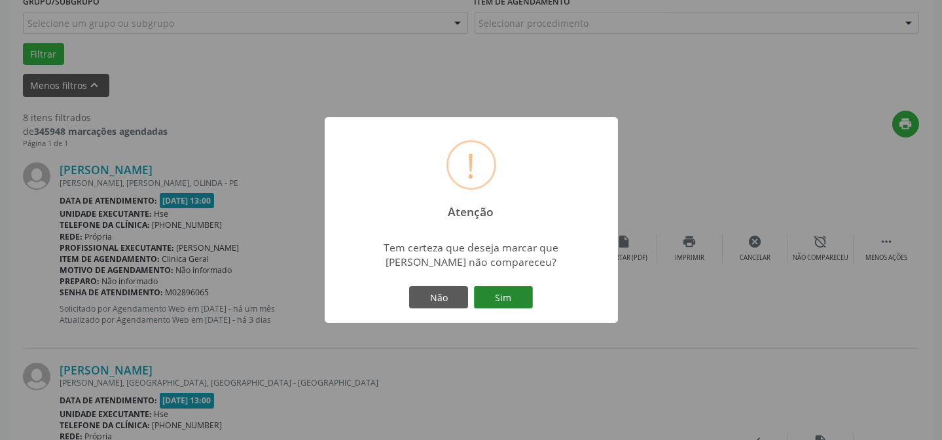
click at [522, 303] on button "Sim" at bounding box center [503, 297] width 59 height 22
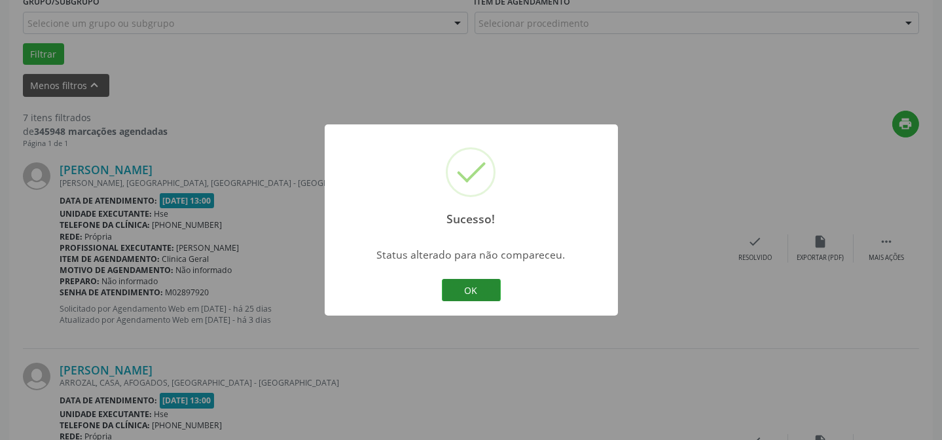
click at [470, 293] on button "OK" at bounding box center [471, 290] width 59 height 22
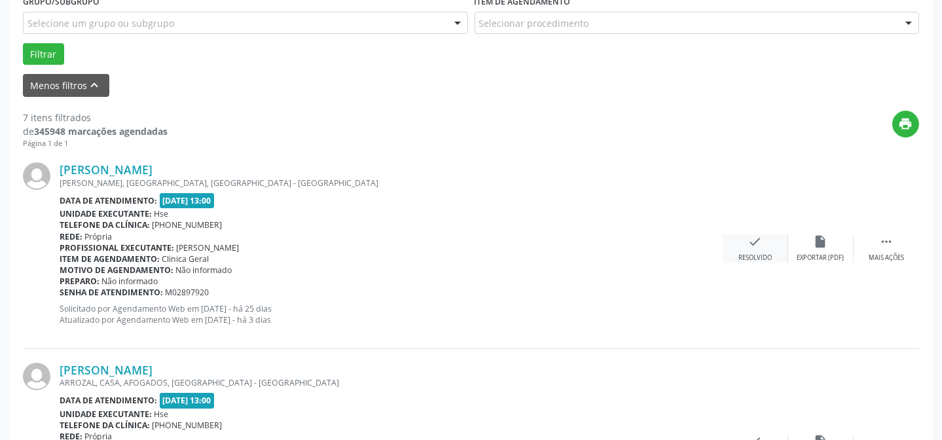
click at [748, 246] on icon "check" at bounding box center [755, 241] width 14 height 14
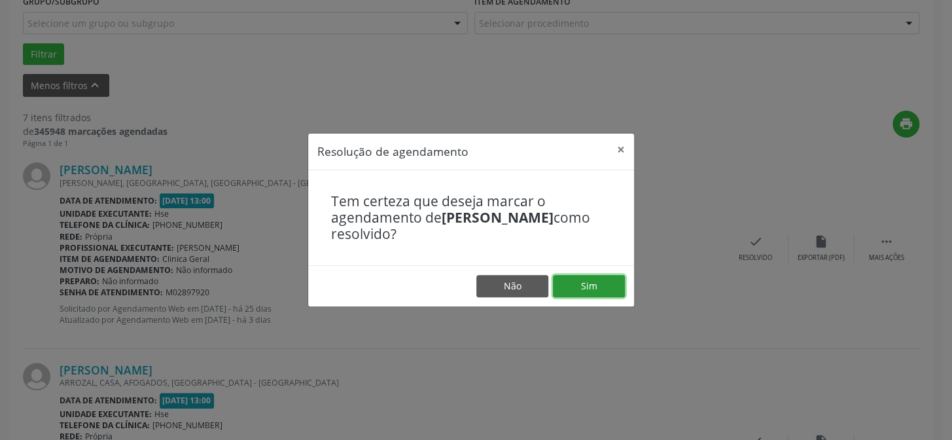
click at [595, 287] on button "Sim" at bounding box center [589, 286] width 72 height 22
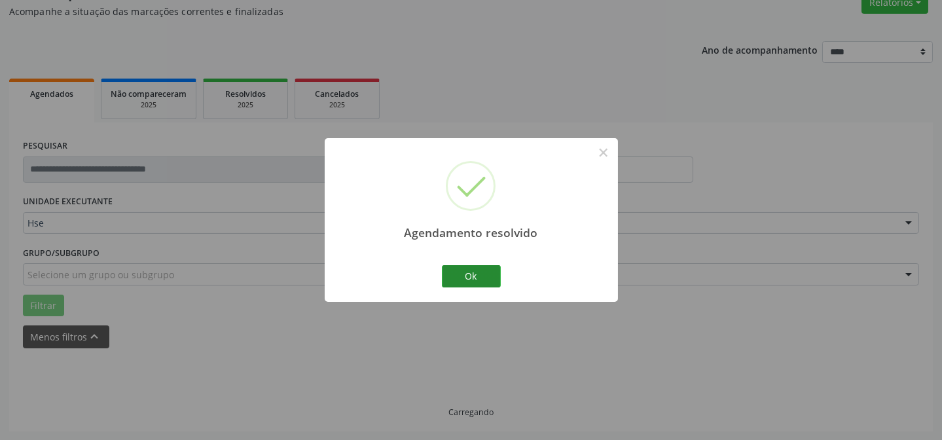
scroll to position [131, 0]
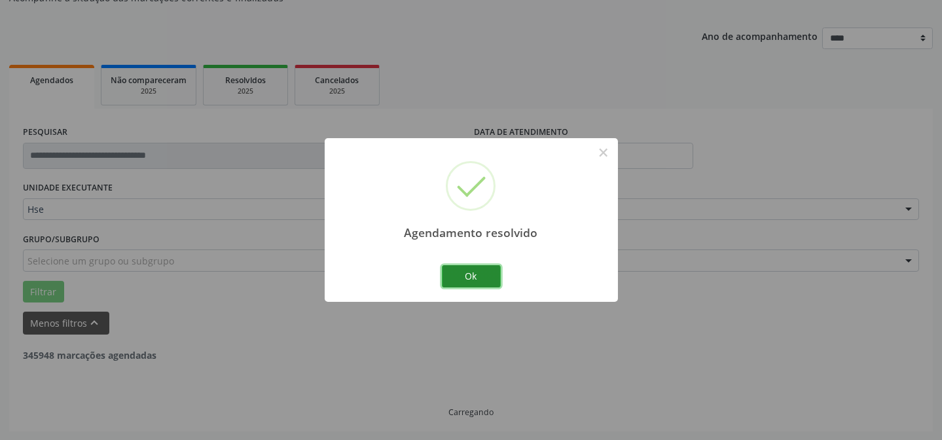
click at [464, 279] on button "Ok" at bounding box center [471, 276] width 59 height 22
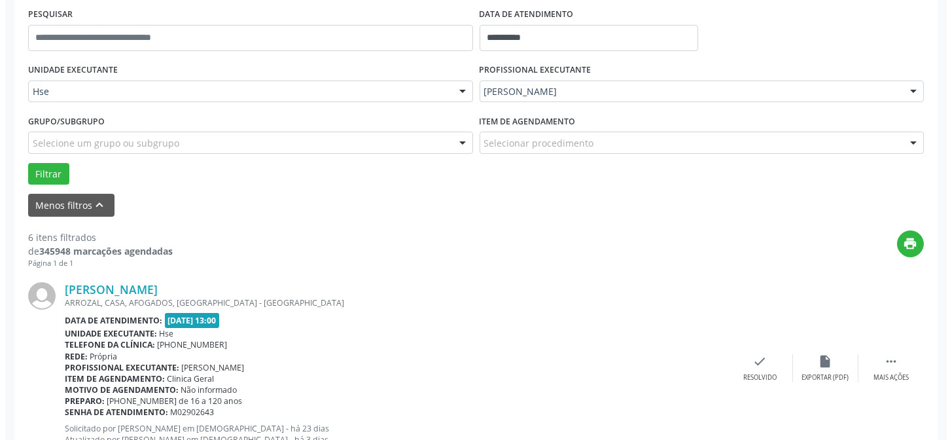
scroll to position [249, 0]
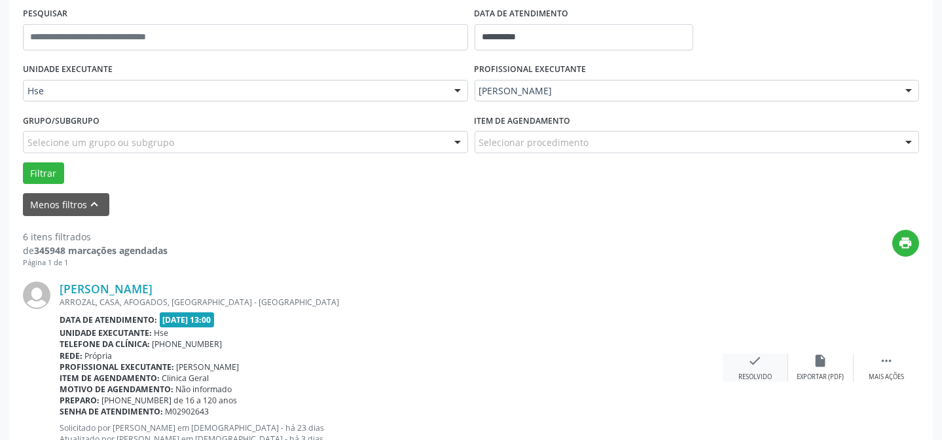
click at [755, 378] on div "Resolvido" at bounding box center [754, 376] width 33 height 9
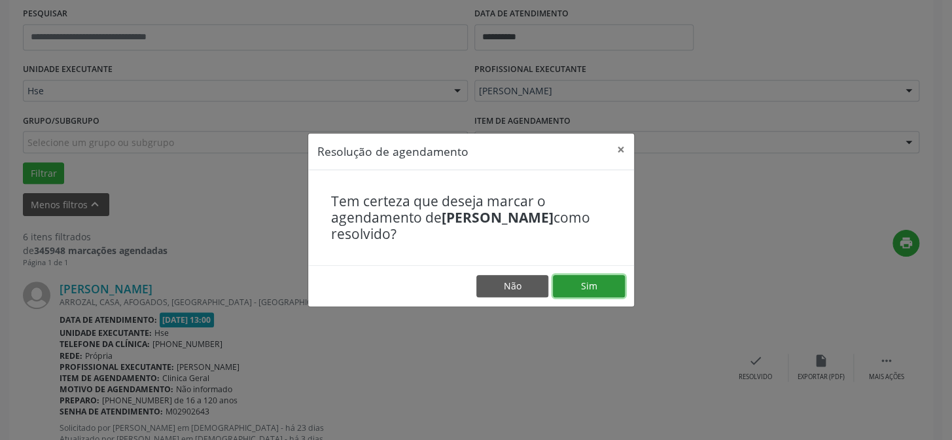
click at [586, 287] on button "Sim" at bounding box center [589, 286] width 72 height 22
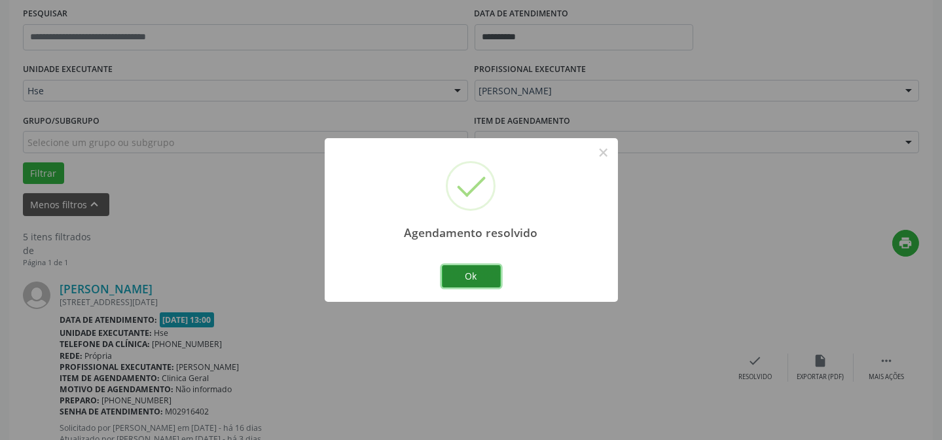
click at [450, 276] on button "Ok" at bounding box center [471, 276] width 59 height 22
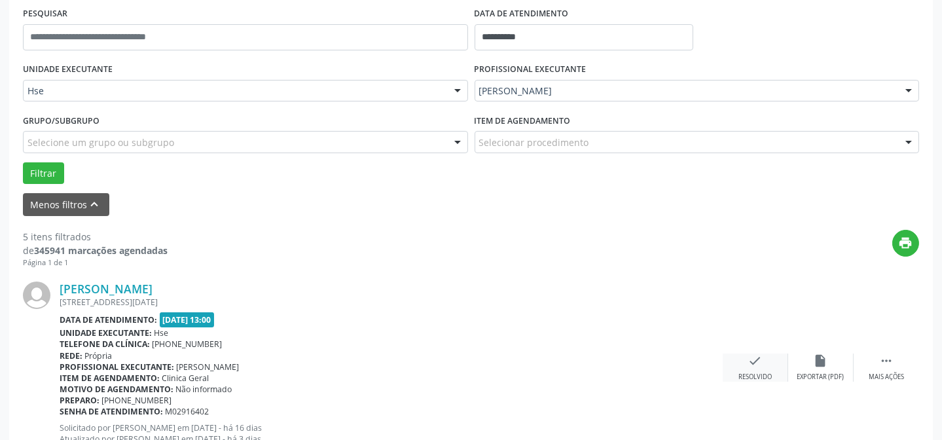
click at [750, 376] on div "Resolvido" at bounding box center [754, 376] width 33 height 9
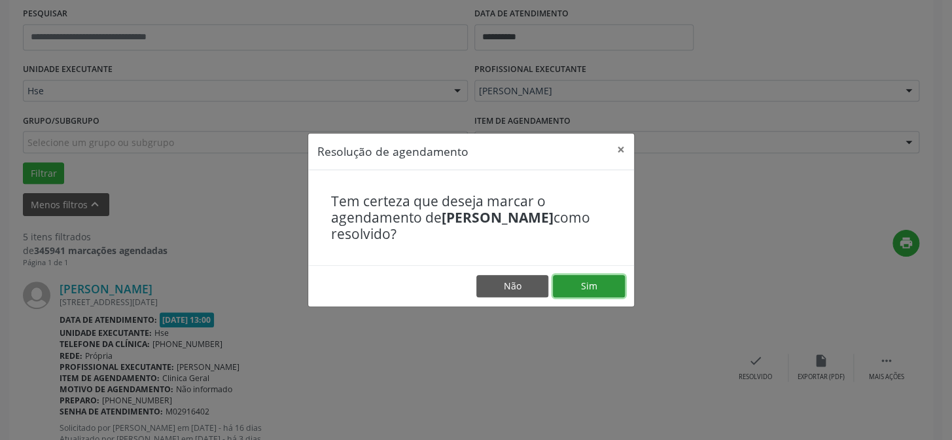
click at [581, 277] on button "Sim" at bounding box center [589, 286] width 72 height 22
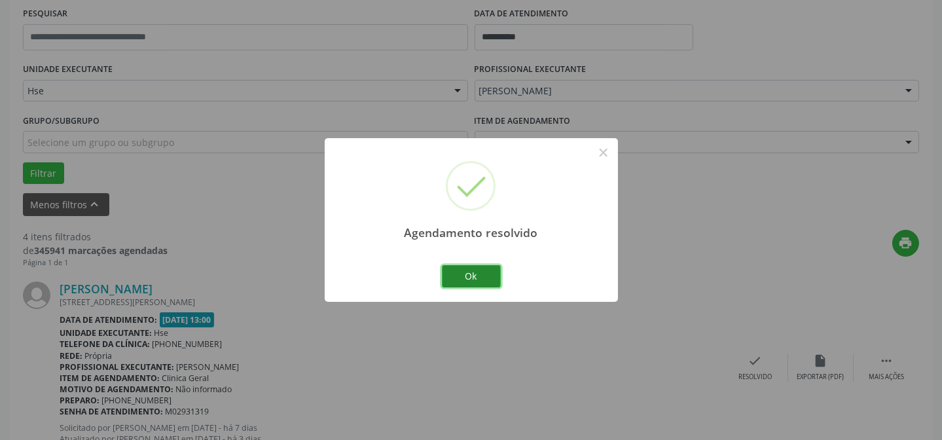
click at [492, 267] on button "Ok" at bounding box center [471, 276] width 59 height 22
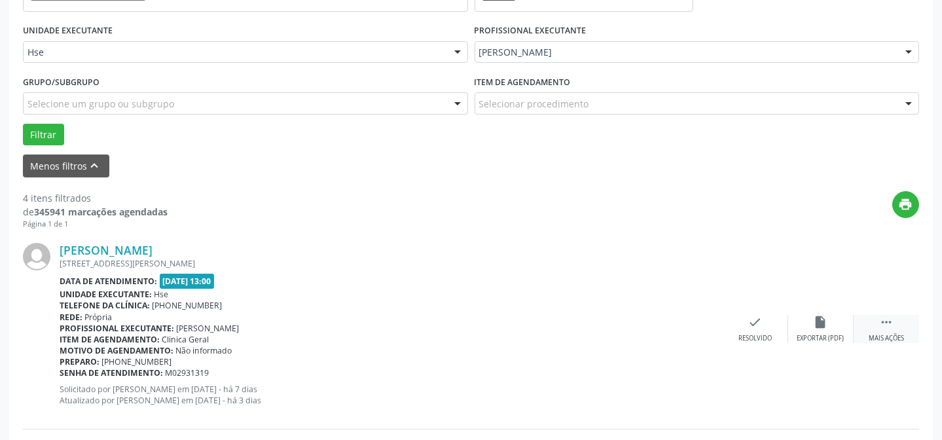
scroll to position [309, 0]
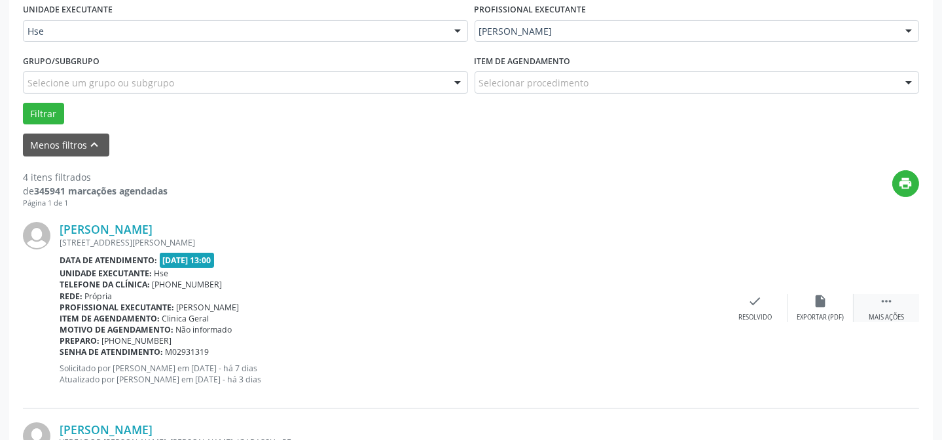
drag, startPoint x: 897, startPoint y: 302, endPoint x: 857, endPoint y: 305, distance: 40.1
click at [895, 302] on div " Mais ações" at bounding box center [885, 308] width 65 height 28
click at [818, 305] on icon "alarm_off" at bounding box center [821, 301] width 14 height 14
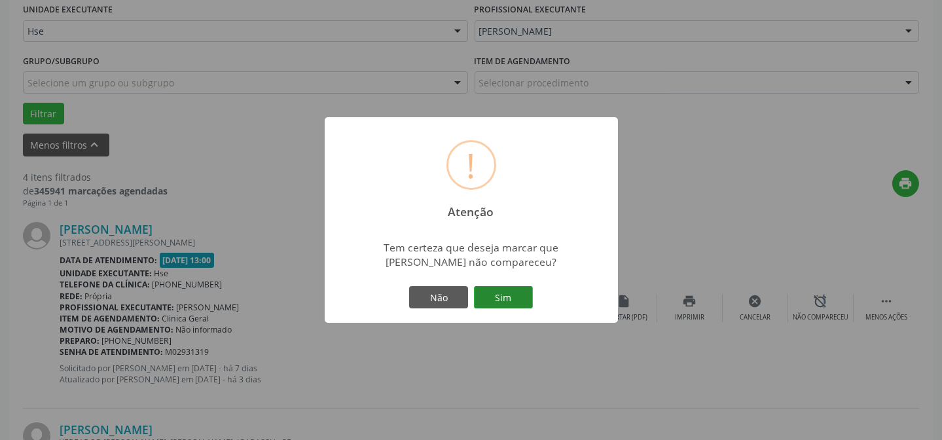
click at [509, 293] on button "Sim" at bounding box center [503, 297] width 59 height 22
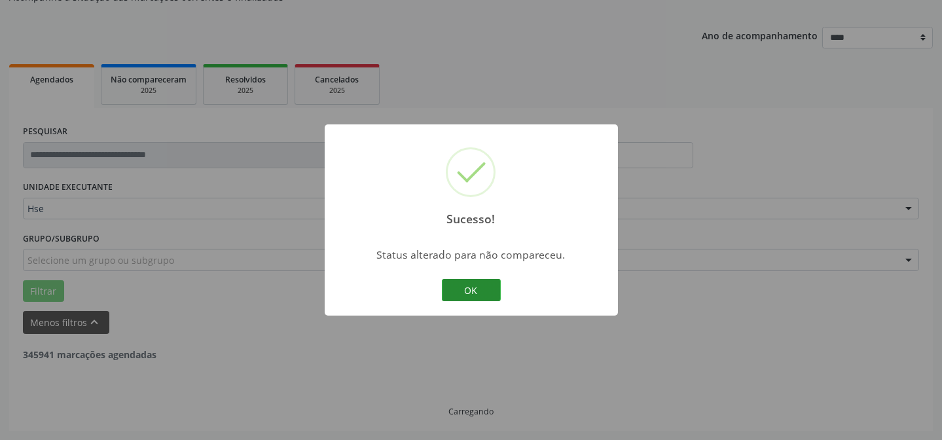
click at [440, 291] on div "Sucesso! × Status alterado para não compareceu. OK Cancel" at bounding box center [471, 219] width 293 height 191
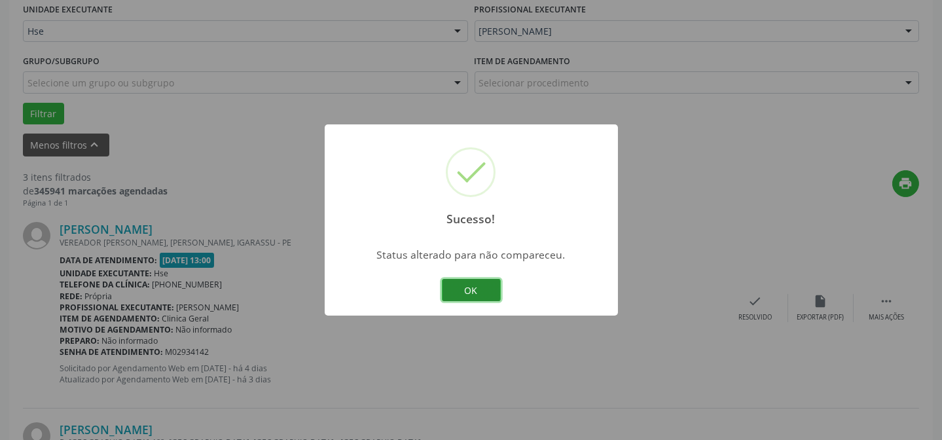
click at [464, 287] on button "OK" at bounding box center [471, 290] width 59 height 22
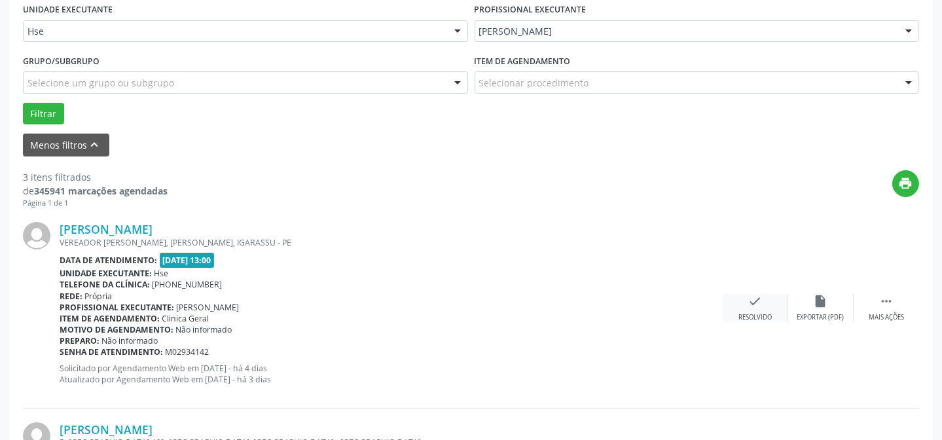
click at [762, 307] on div "check Resolvido" at bounding box center [755, 308] width 65 height 28
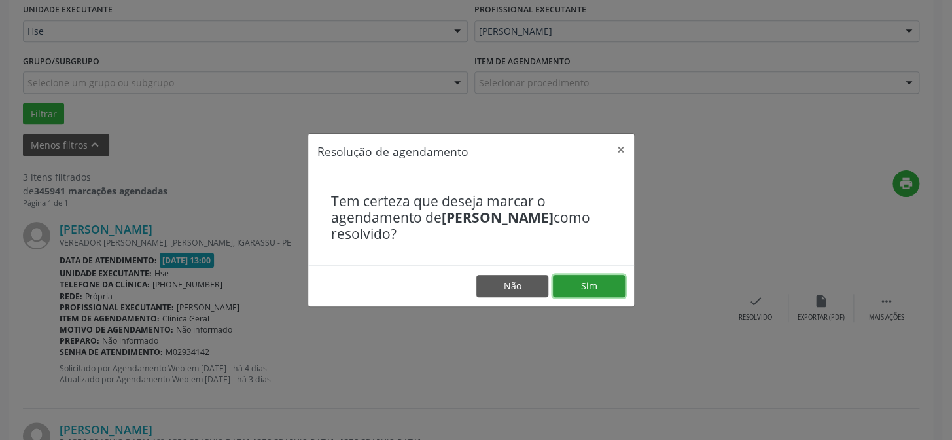
click at [601, 283] on button "Sim" at bounding box center [589, 286] width 72 height 22
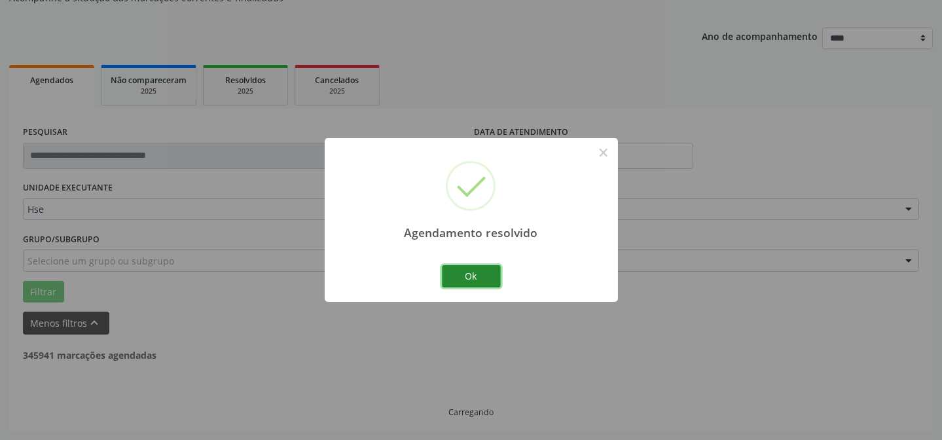
click at [482, 282] on button "Ok" at bounding box center [471, 276] width 59 height 22
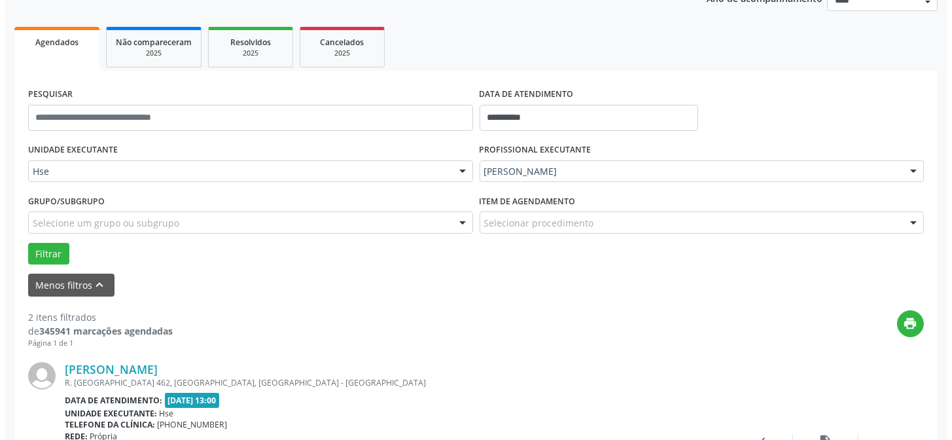
scroll to position [190, 0]
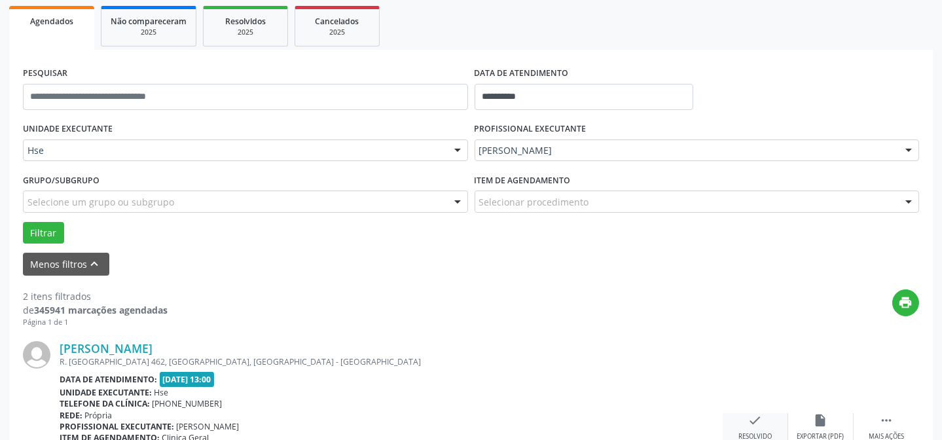
click at [748, 419] on icon "check" at bounding box center [755, 420] width 14 height 14
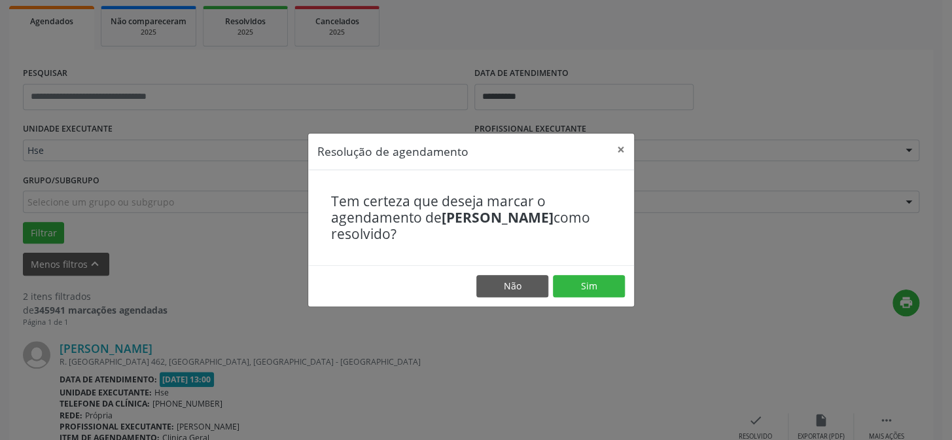
click at [615, 300] on footer "Não Sim" at bounding box center [471, 285] width 326 height 41
click at [613, 293] on button "Sim" at bounding box center [589, 286] width 72 height 22
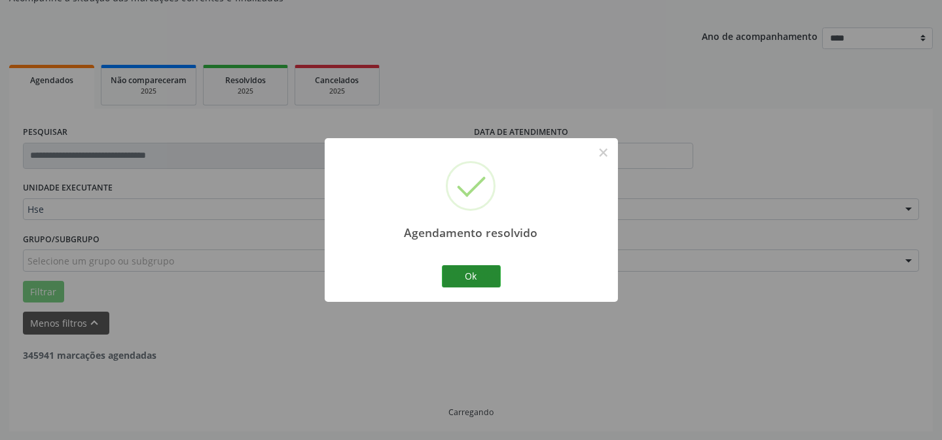
drag, startPoint x: 484, startPoint y: 259, endPoint x: 475, endPoint y: 271, distance: 14.9
click at [484, 260] on div "Agendamento resolvido × Ok Cancel" at bounding box center [471, 219] width 293 height 163
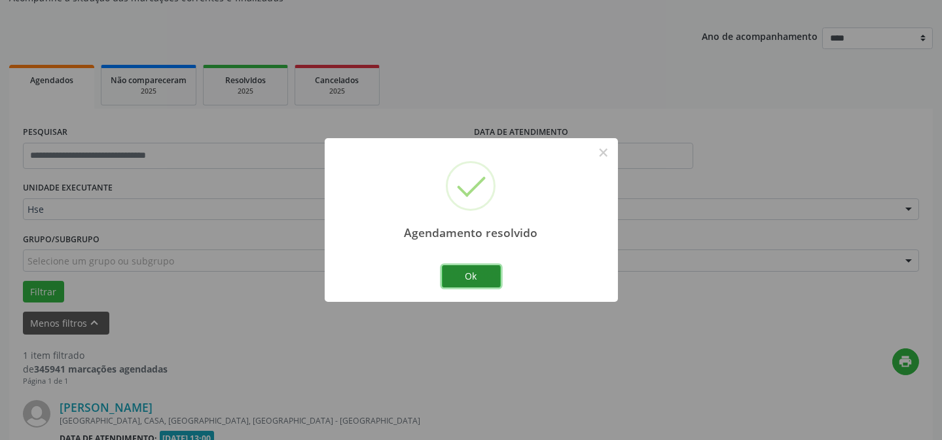
click at [474, 272] on button "Ok" at bounding box center [471, 276] width 59 height 22
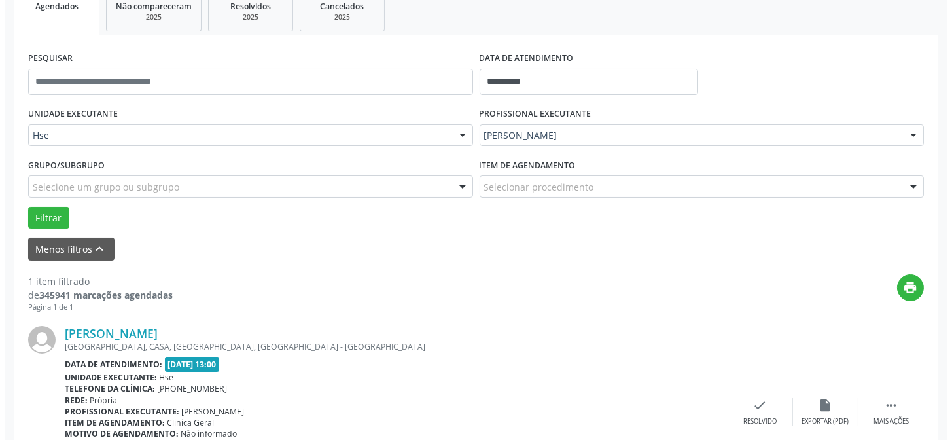
scroll to position [249, 0]
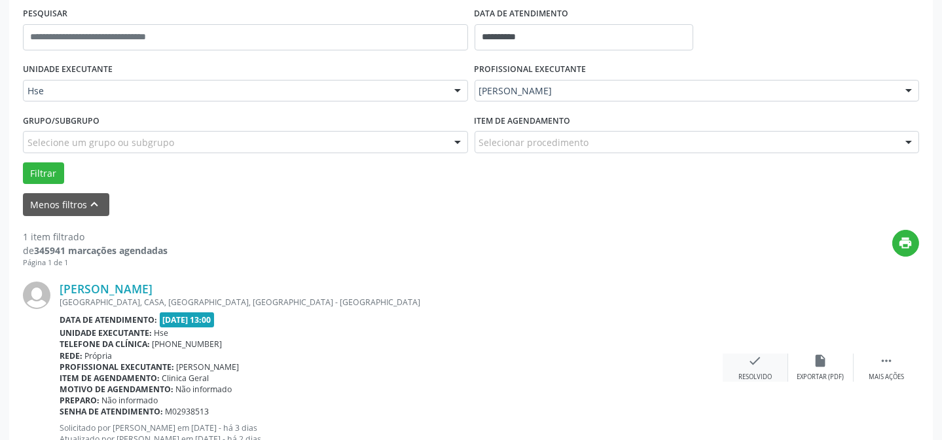
click at [749, 372] on div "Resolvido" at bounding box center [754, 376] width 33 height 9
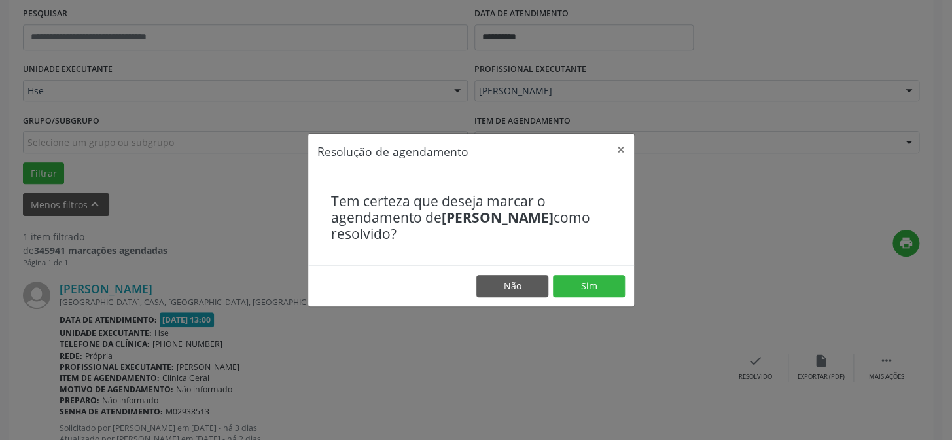
click at [601, 298] on footer "Não Sim" at bounding box center [471, 285] width 326 height 41
click at [601, 293] on button "Sim" at bounding box center [589, 286] width 72 height 22
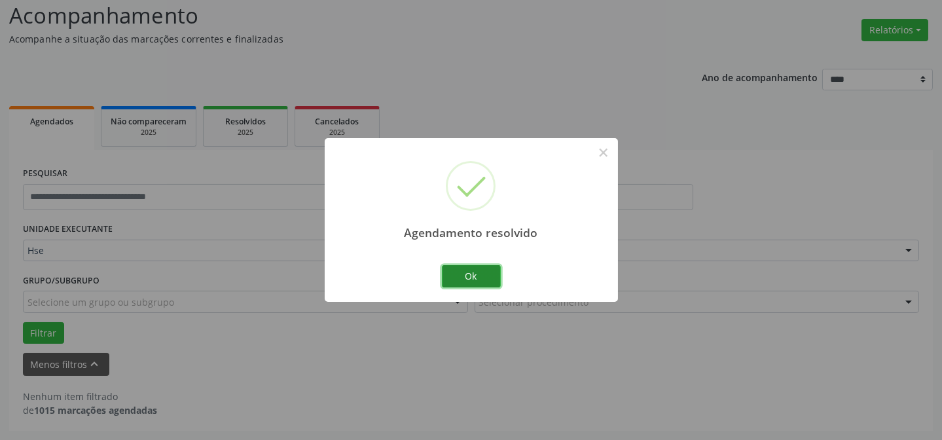
scroll to position [88, 0]
click at [477, 275] on button "Ok" at bounding box center [471, 276] width 59 height 22
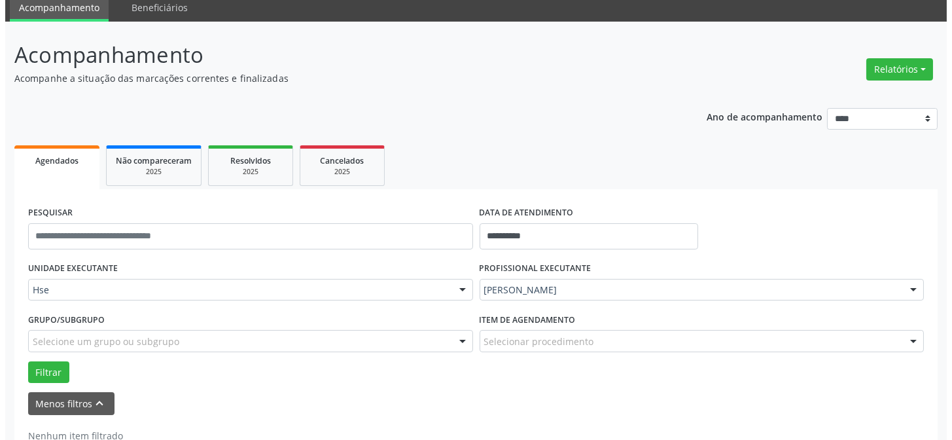
scroll to position [0, 0]
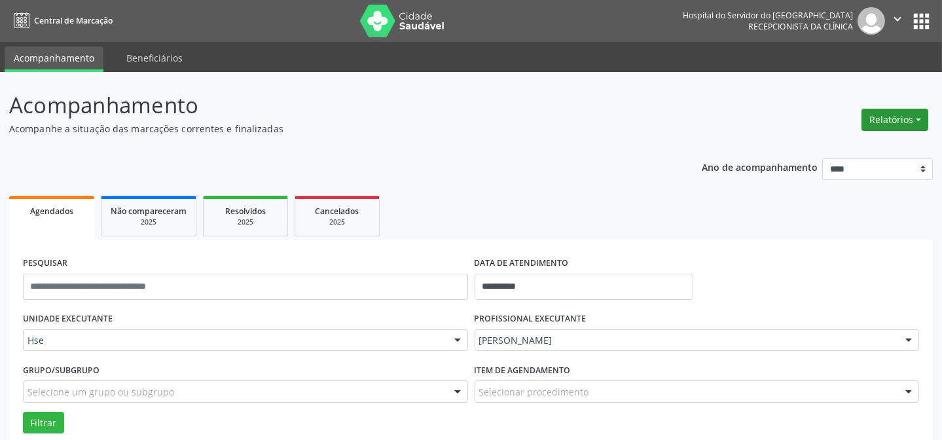
click at [870, 119] on button "Relatórios" at bounding box center [894, 120] width 67 height 22
click at [820, 150] on link "Agendamentos" at bounding box center [857, 147] width 141 height 18
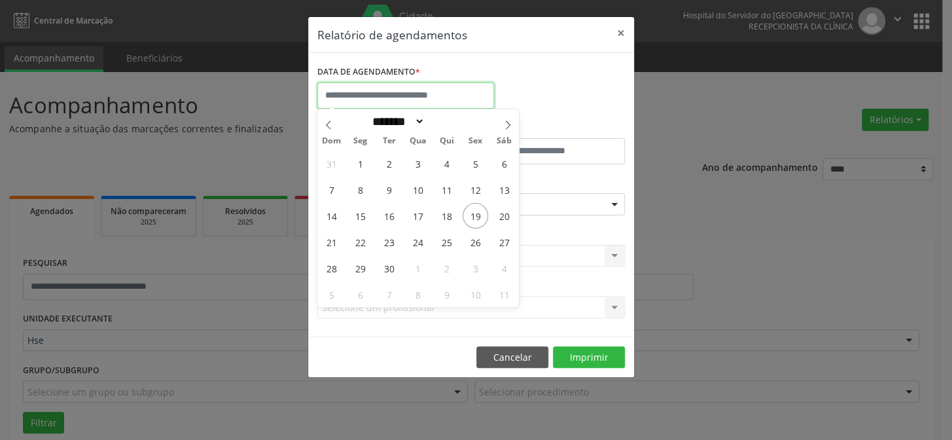
drag, startPoint x: 398, startPoint y: 90, endPoint x: 440, endPoint y: 151, distance: 74.4
click at [397, 90] on input "text" at bounding box center [405, 95] width 177 height 26
click at [392, 246] on span "23" at bounding box center [389, 242] width 26 height 26
type input "**********"
click at [392, 246] on span "23" at bounding box center [389, 242] width 26 height 26
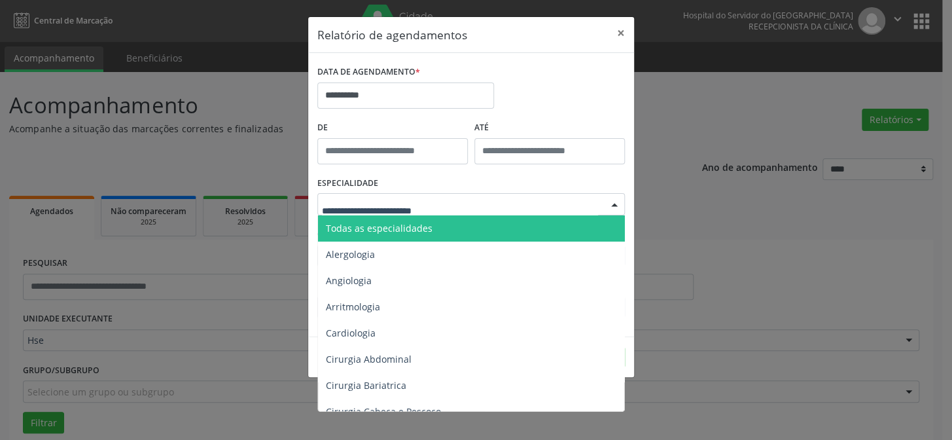
click at [385, 234] on span "Todas as especialidades" at bounding box center [379, 228] width 107 height 12
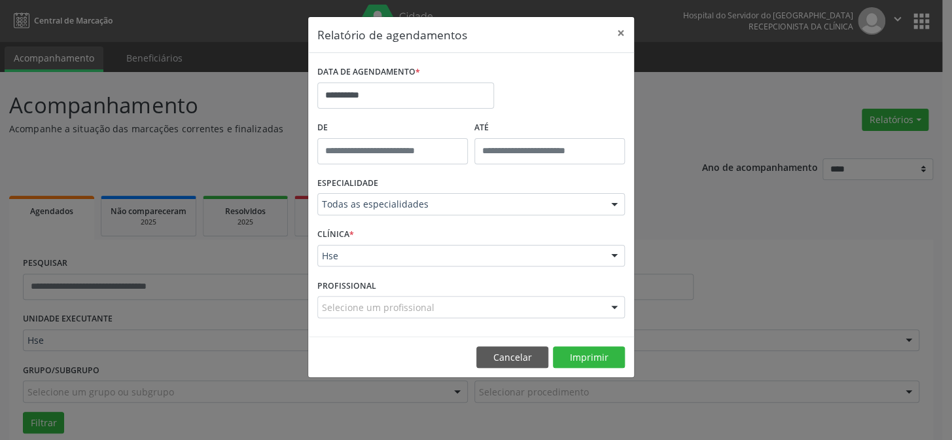
click at [593, 368] on footer "Cancelar Imprimir" at bounding box center [471, 356] width 326 height 41
click at [593, 365] on button "Imprimir" at bounding box center [589, 357] width 72 height 22
